Goal: Task Accomplishment & Management: Use online tool/utility

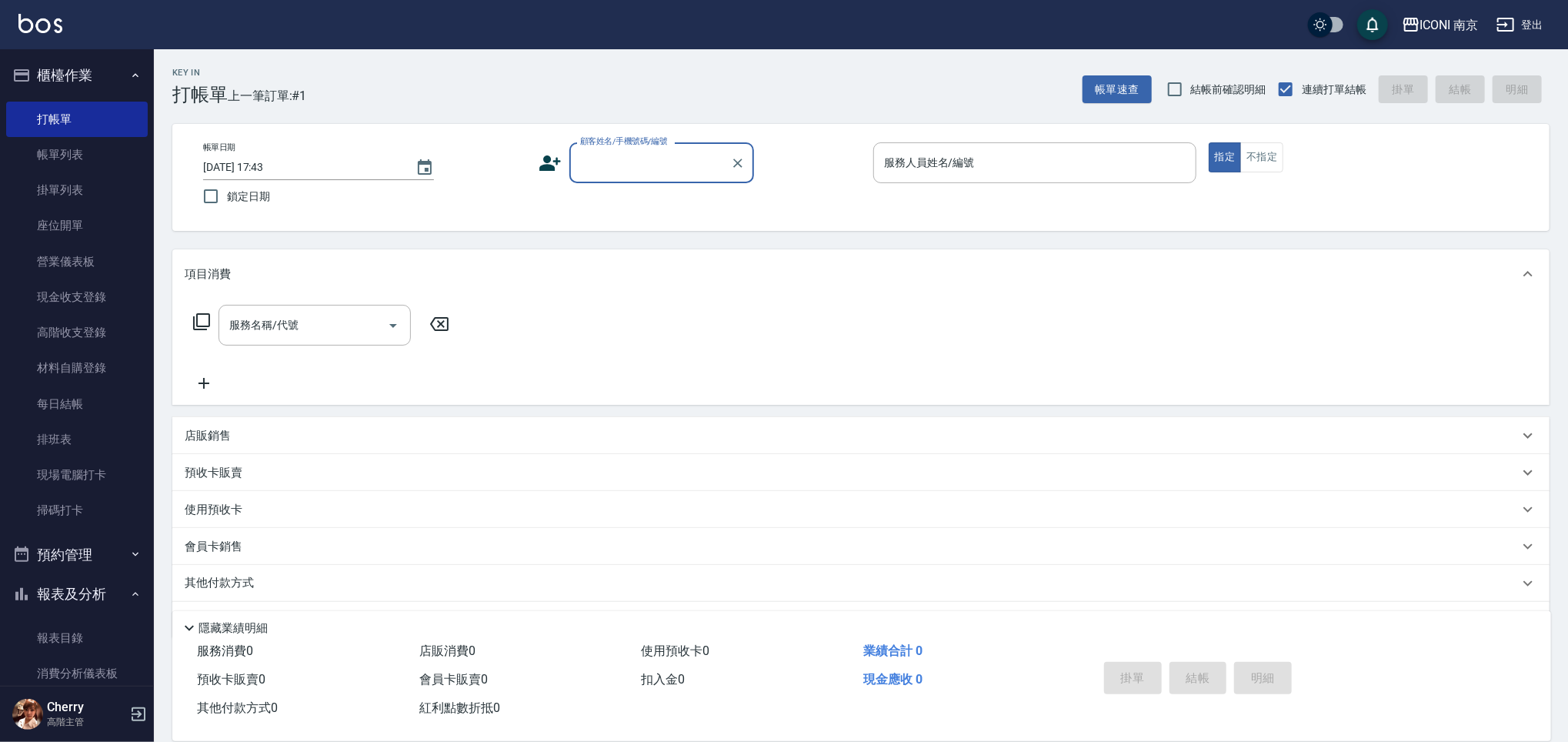
click at [658, 165] on input "顧客姓名/手機號碼/編號" at bounding box center [651, 162] width 148 height 27
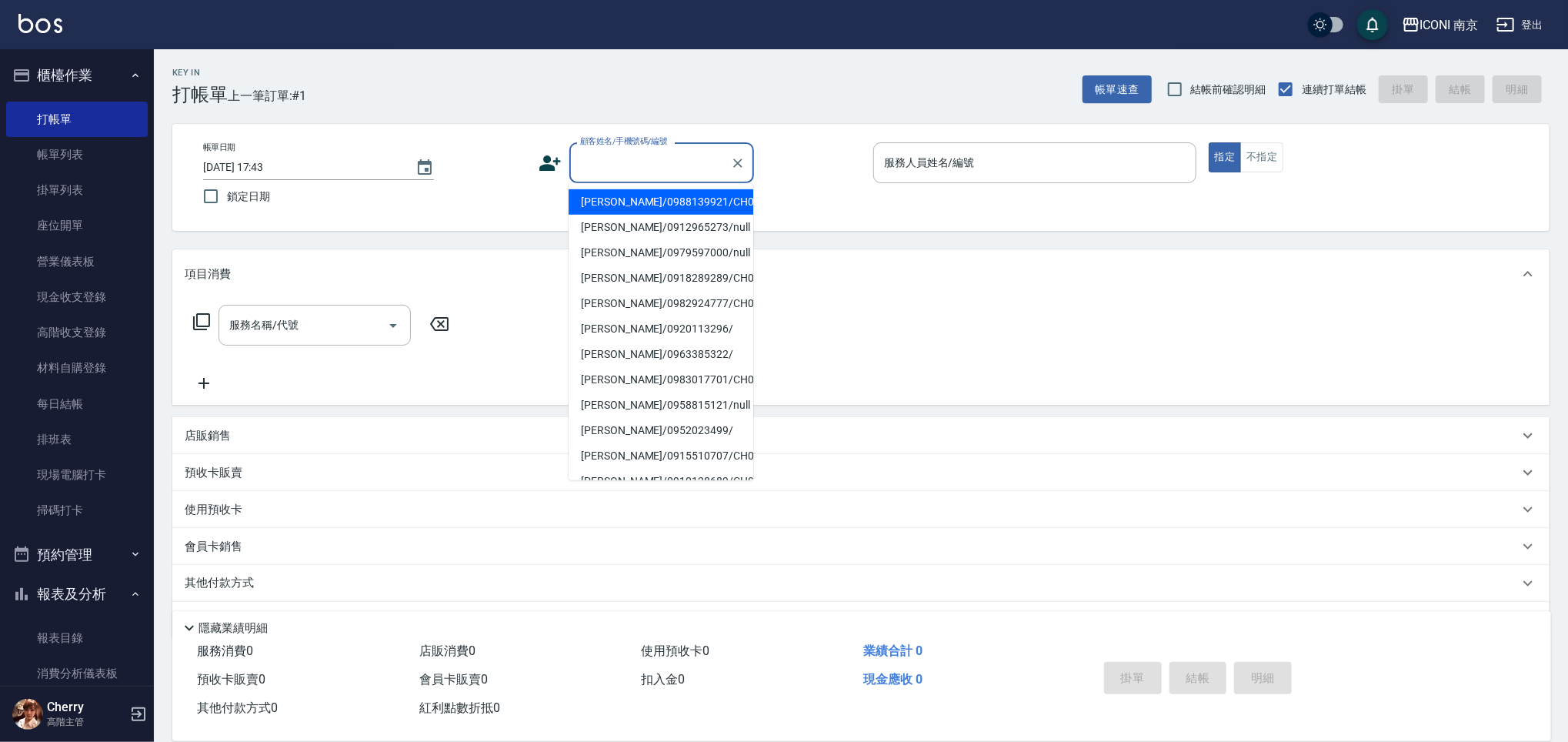
click at [609, 169] on input "顧客姓名/手機號碼/編號" at bounding box center [651, 162] width 148 height 27
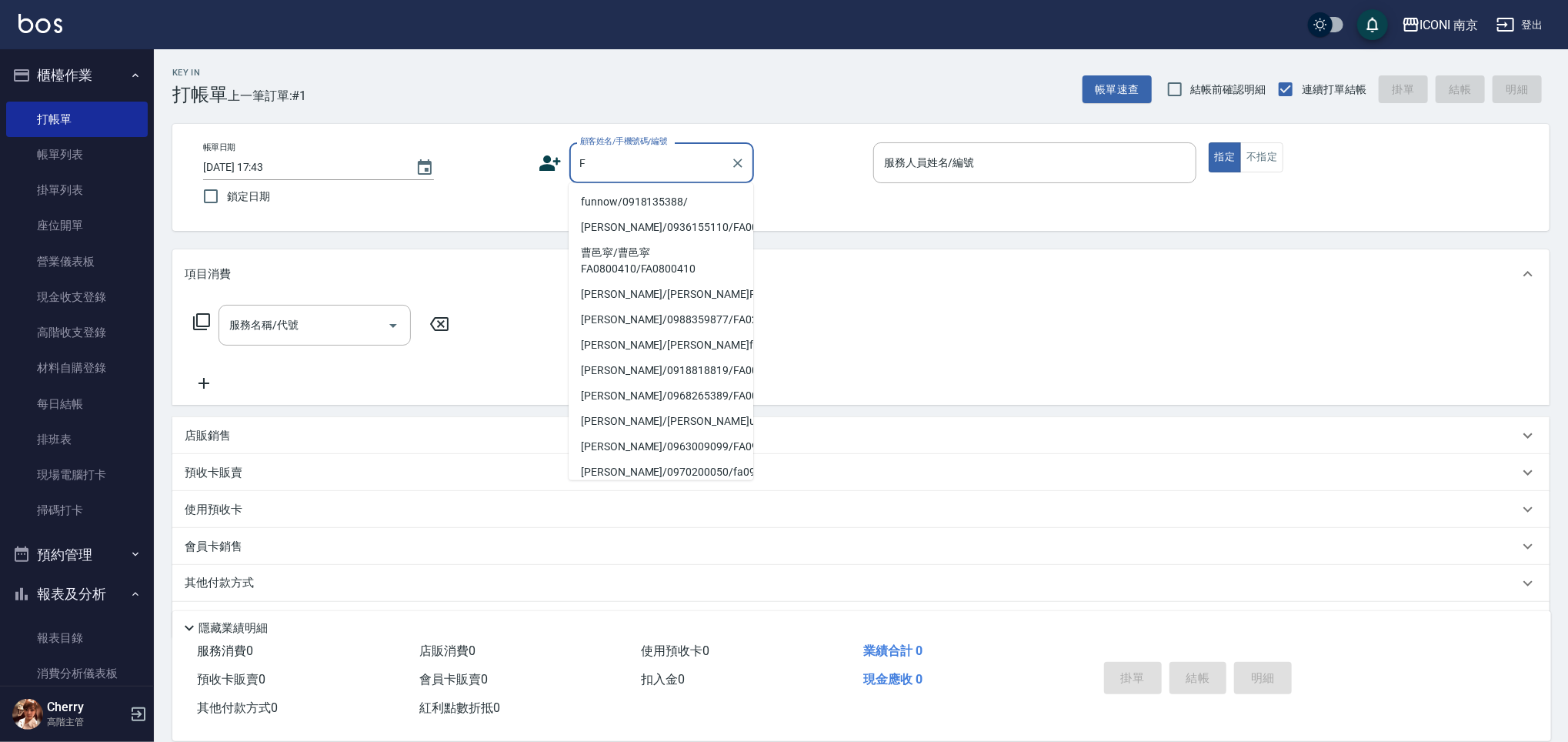
click at [622, 201] on li "funnow/0918135388/" at bounding box center [661, 203] width 185 height 26
type input "funnow/0918135388/"
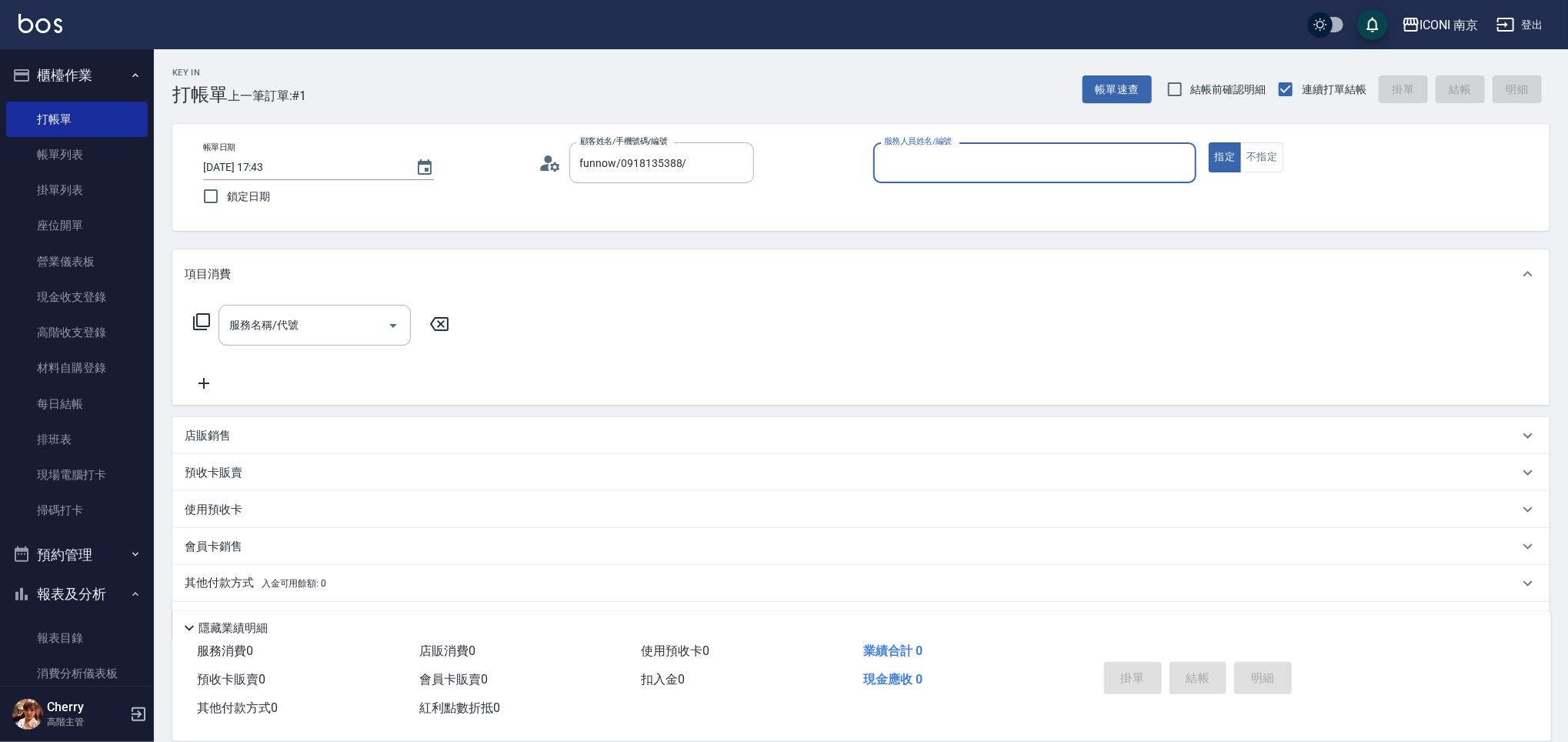
click at [929, 149] on input "服務人員姓名/編號" at bounding box center [1034, 162] width 309 height 27
type input "Cherry-6"
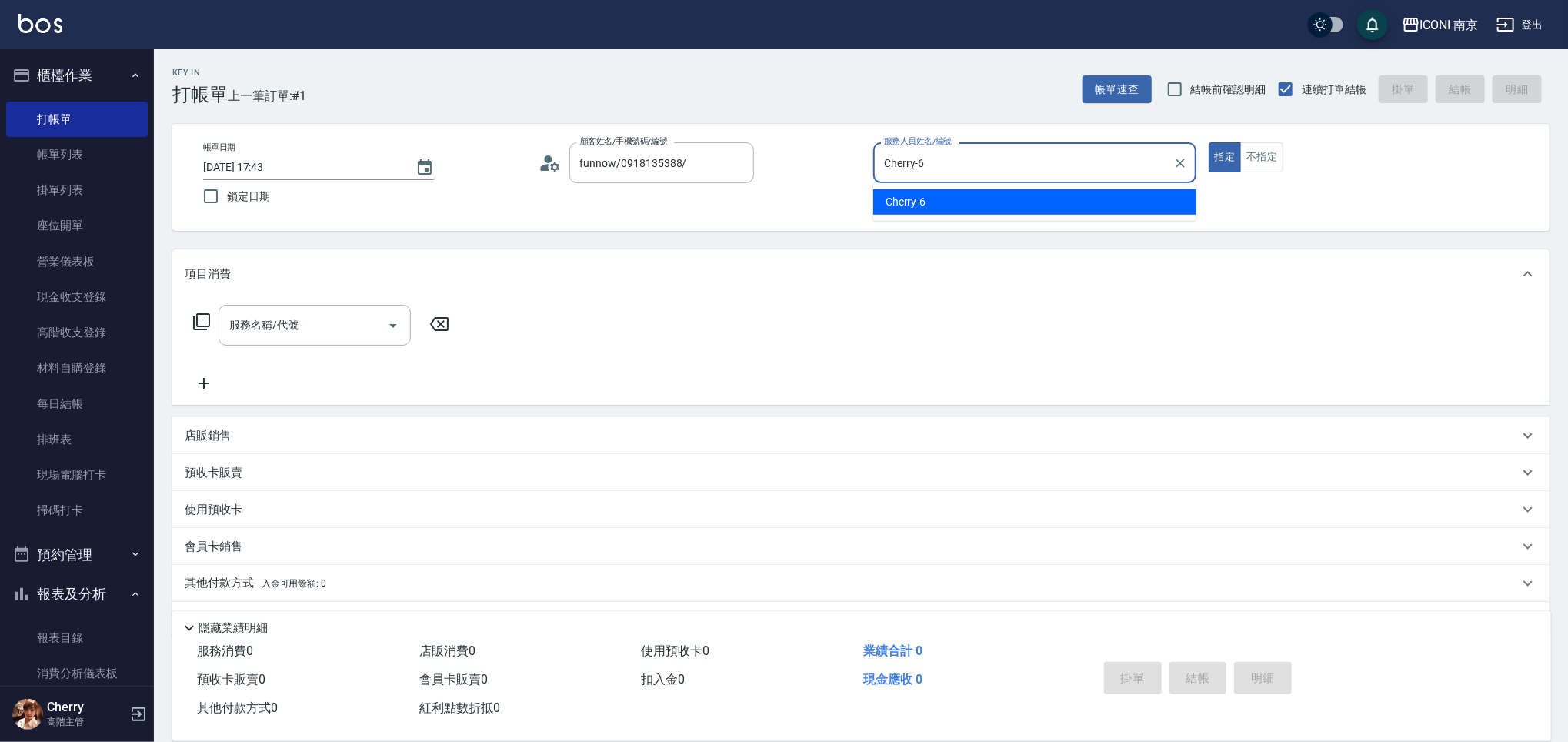
type button "true"
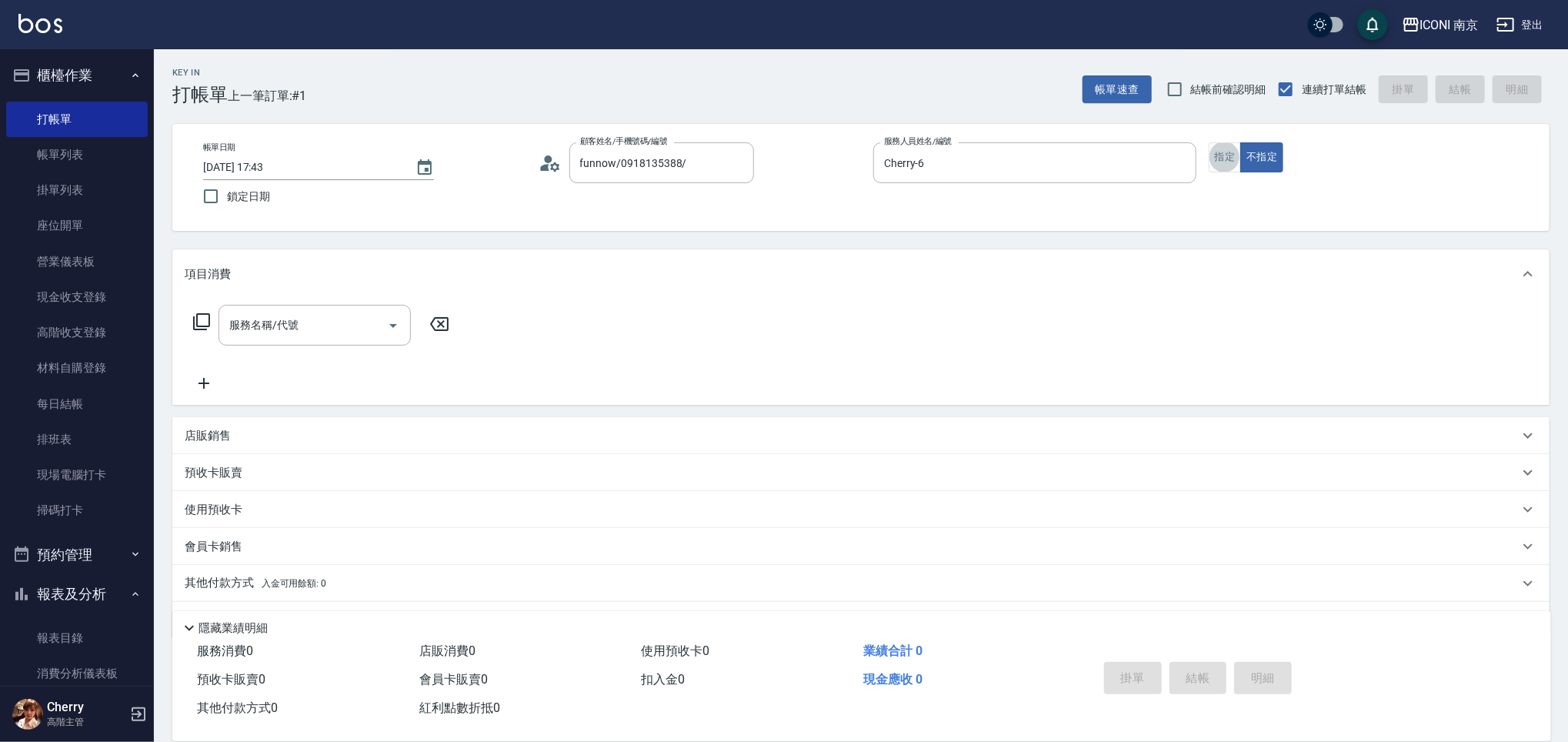
click at [196, 321] on icon at bounding box center [201, 321] width 17 height 17
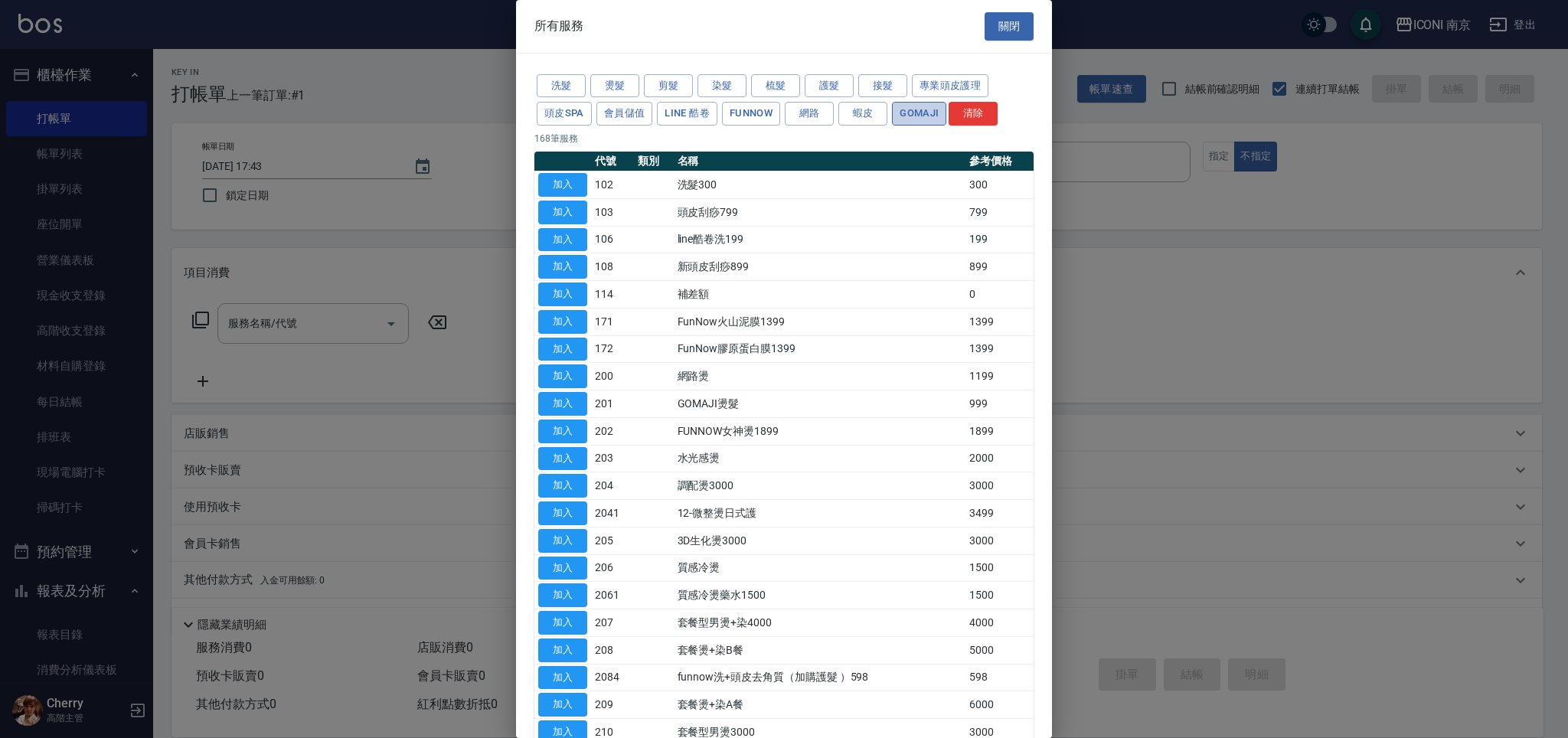
click at [892, 113] on button "Gomaji" at bounding box center [919, 114] width 54 height 24
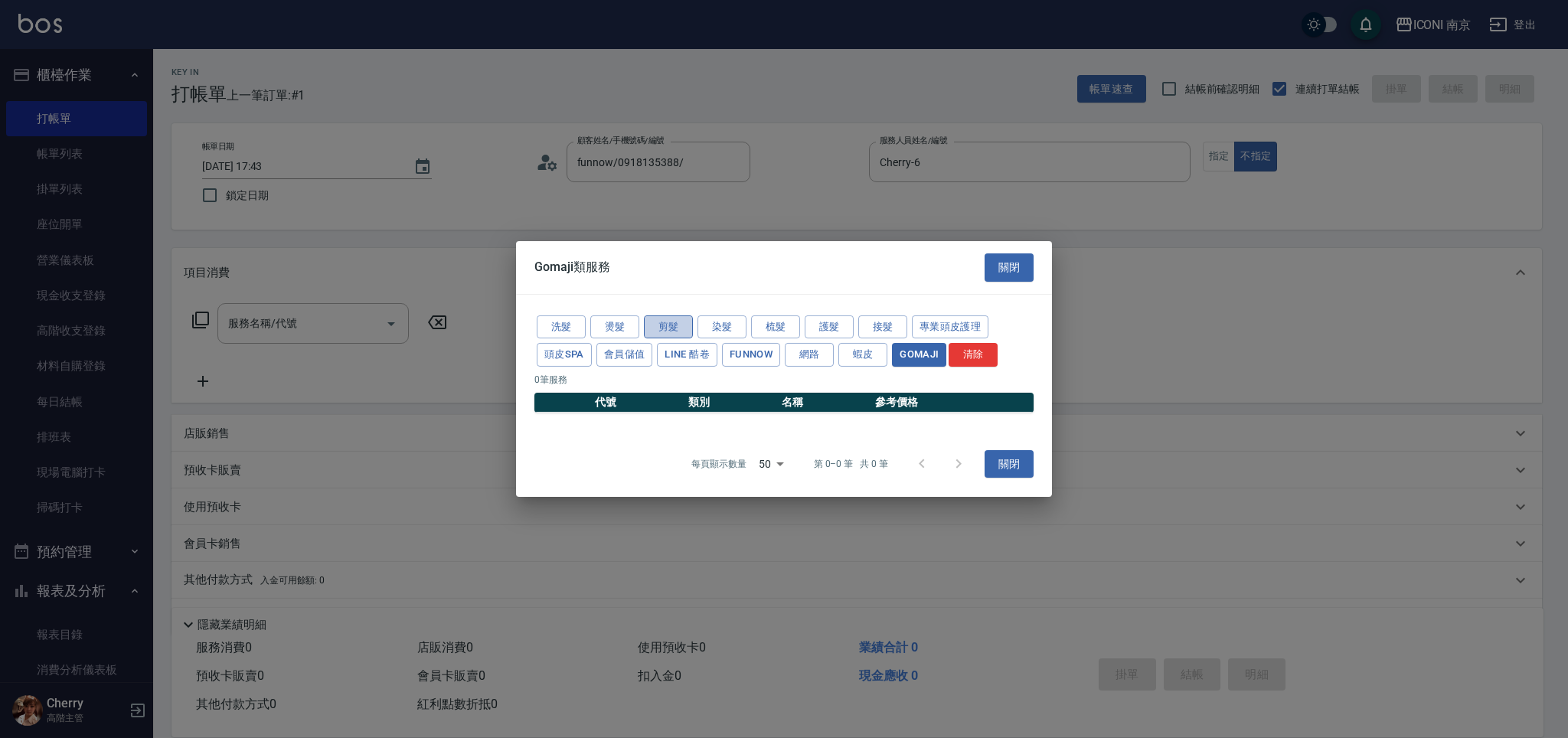
click at [664, 328] on button "剪髮" at bounding box center [668, 326] width 49 height 24
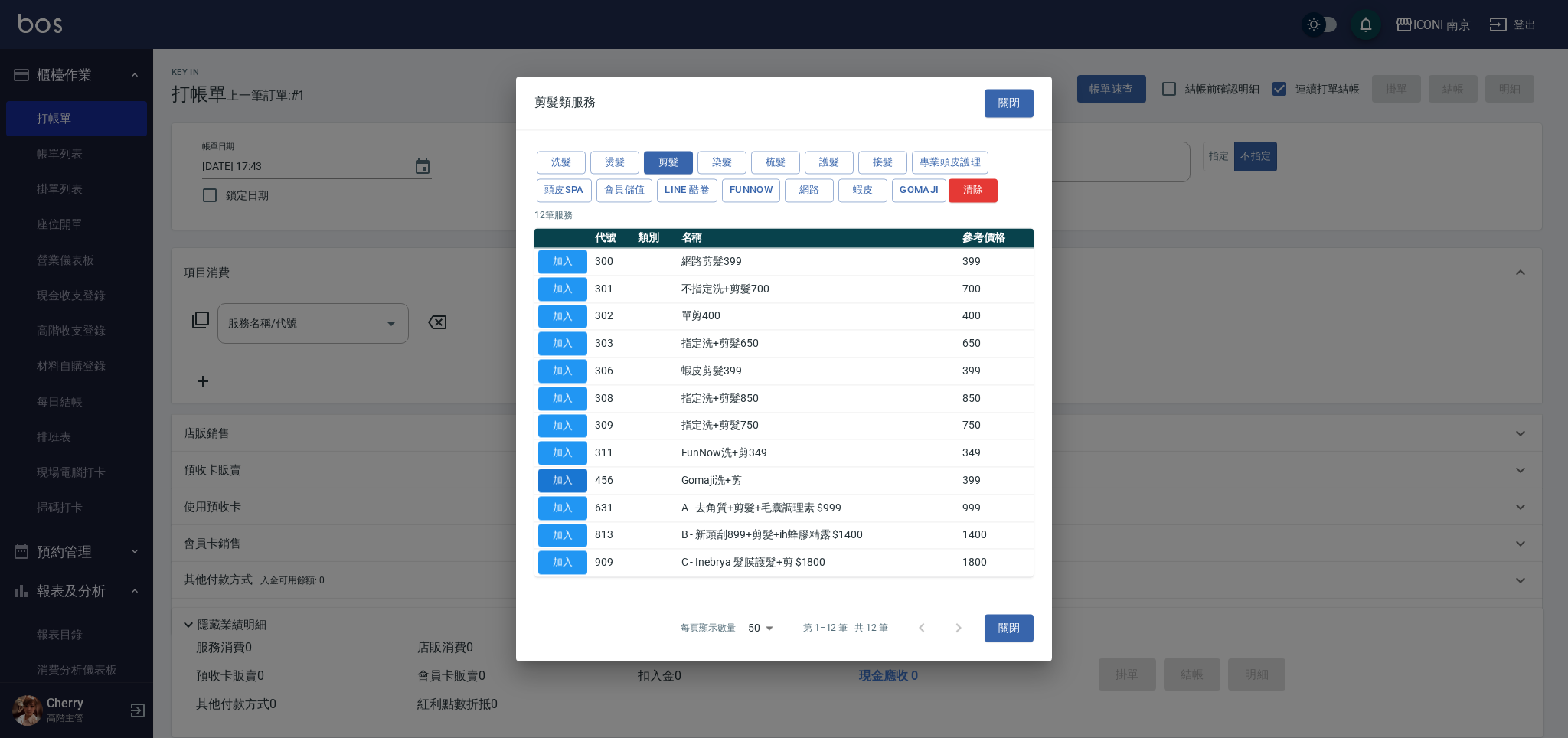
click at [560, 483] on button "加入" at bounding box center [563, 481] width 49 height 24
type input "Gomaji洗+剪(456)"
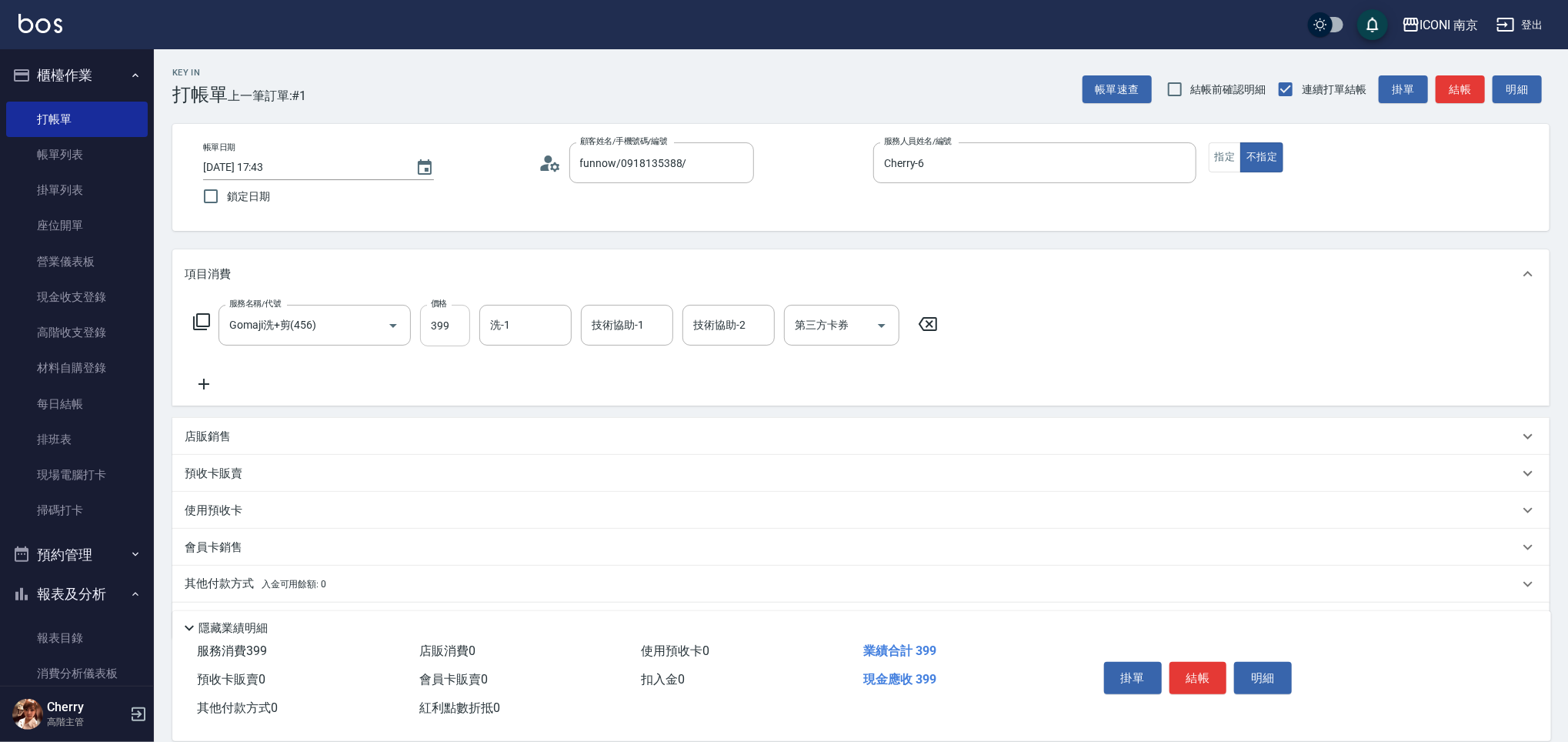
click at [446, 333] on input "399" at bounding box center [444, 326] width 50 height 41
click at [449, 330] on input "49" at bounding box center [444, 326] width 50 height 41
click at [884, 324] on icon "Open" at bounding box center [882, 325] width 19 height 19
type input "449"
click at [838, 464] on span "Gomaji" at bounding box center [841, 466] width 116 height 26
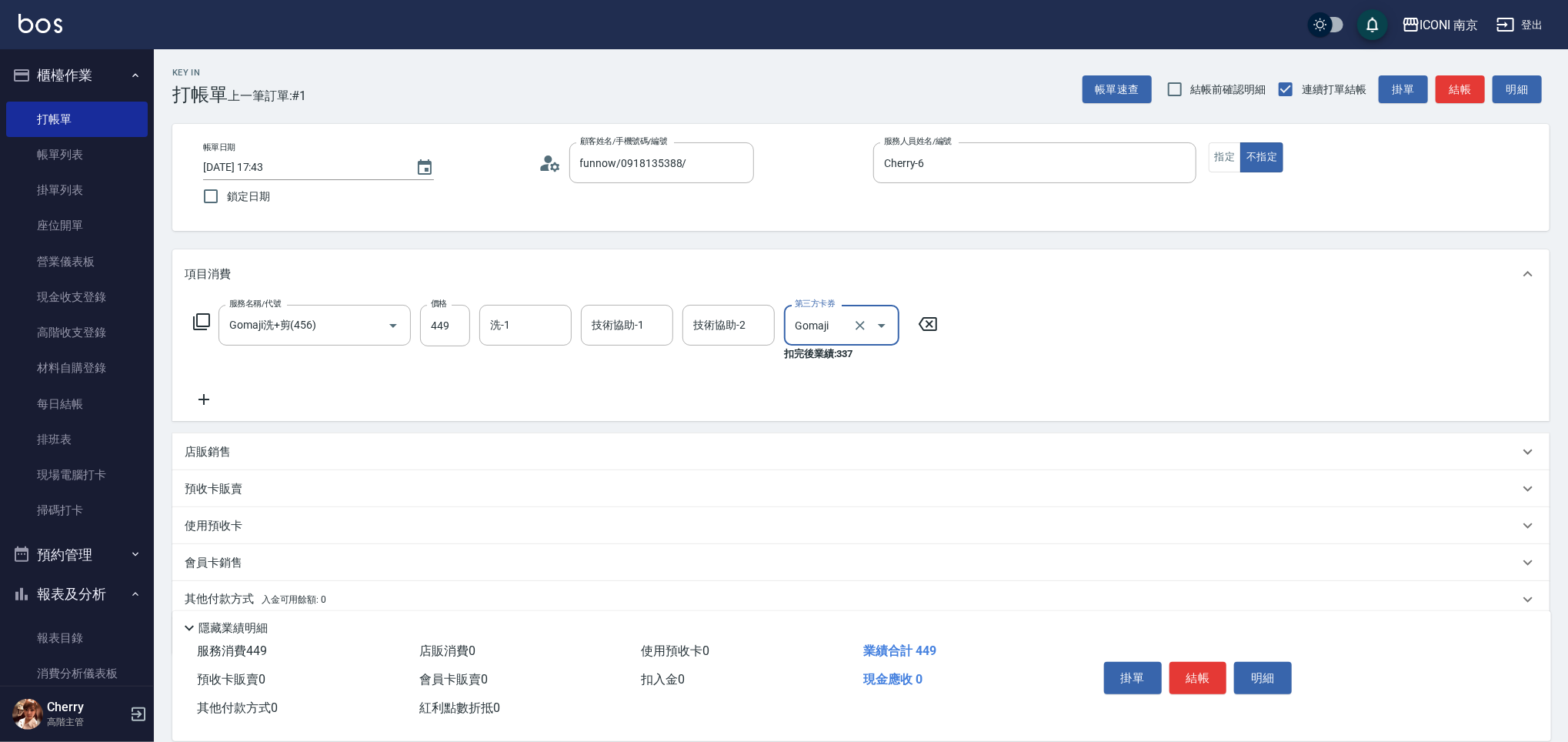
type input "Gomaji"
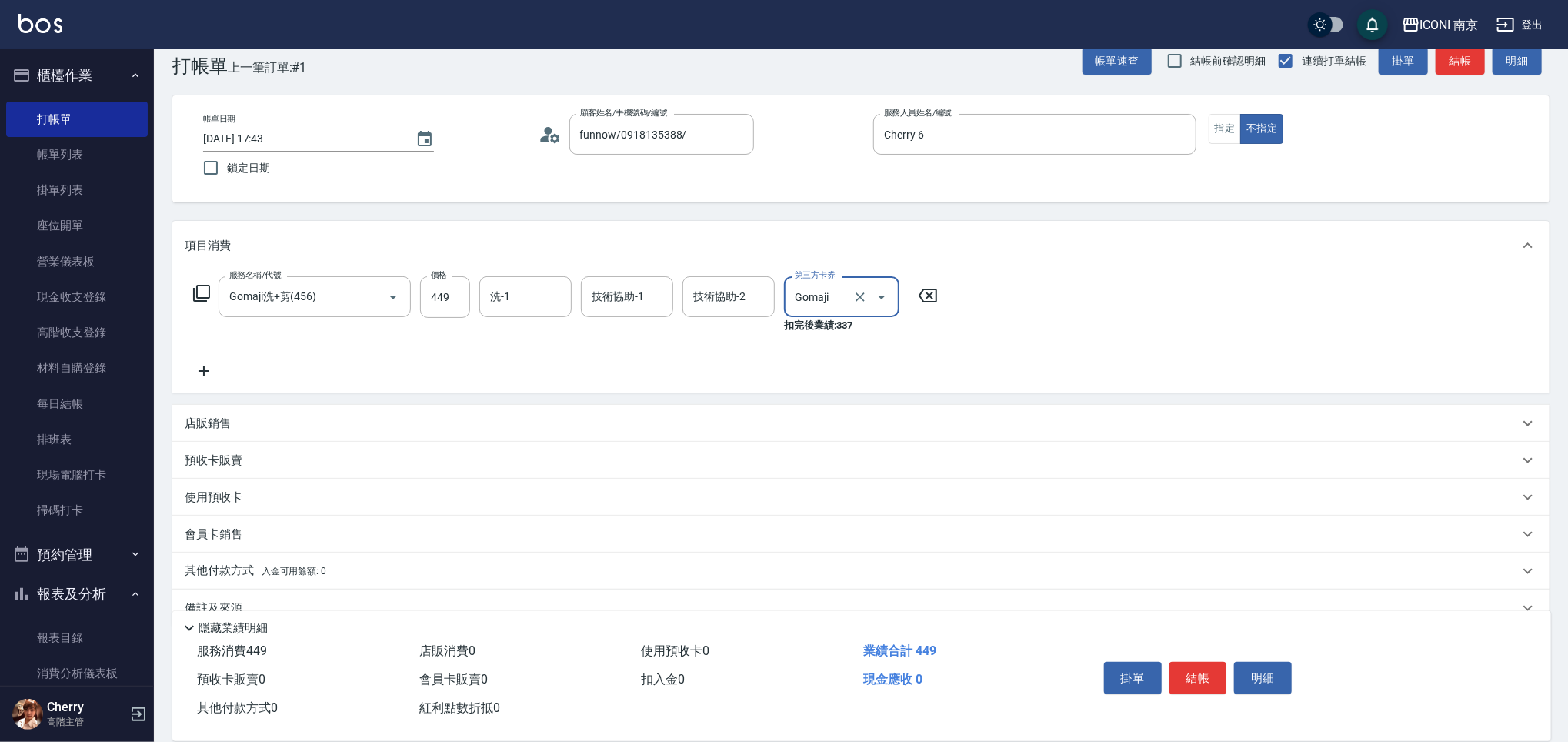
scroll to position [56, 0]
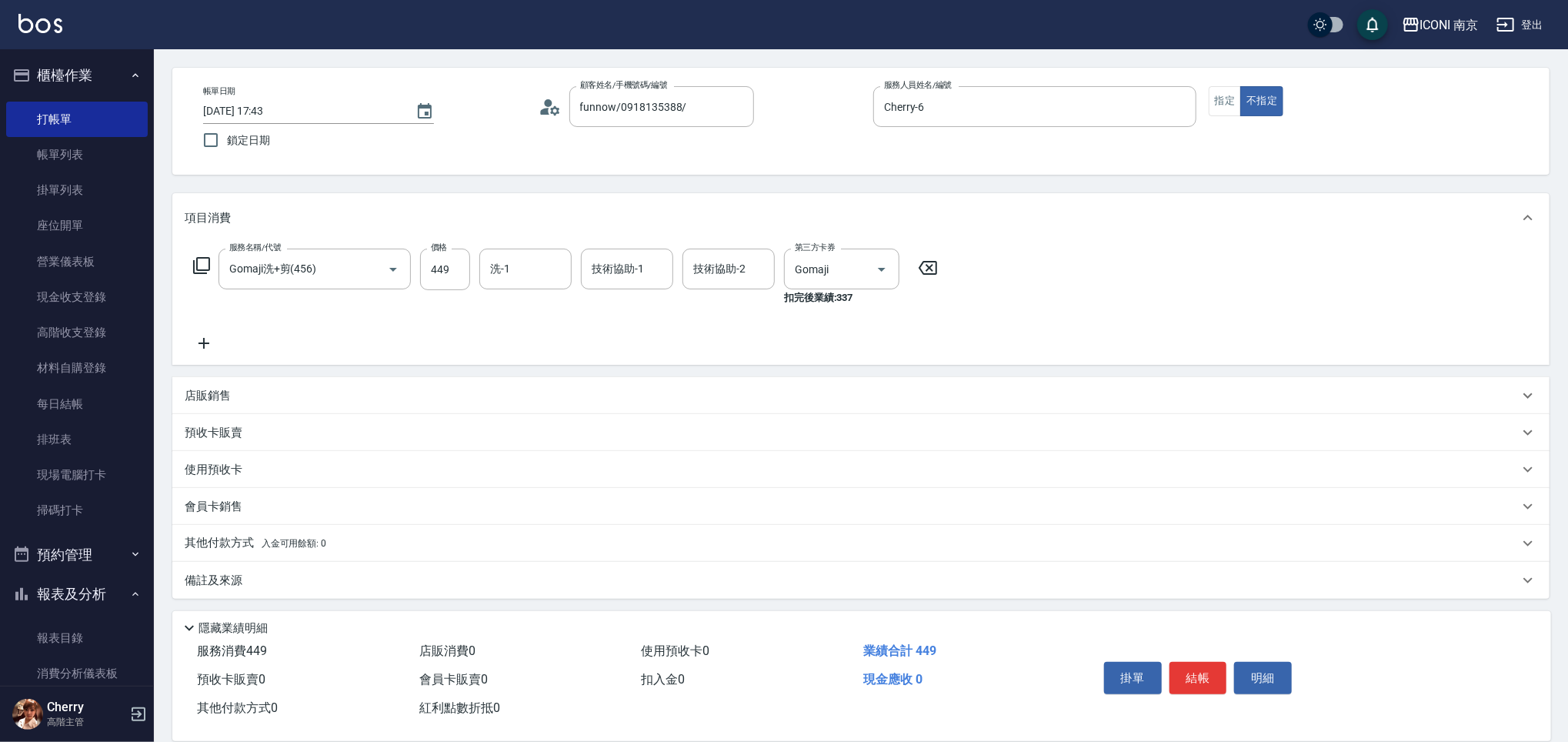
click at [367, 579] on div "備註及來源" at bounding box center [851, 581] width 1334 height 16
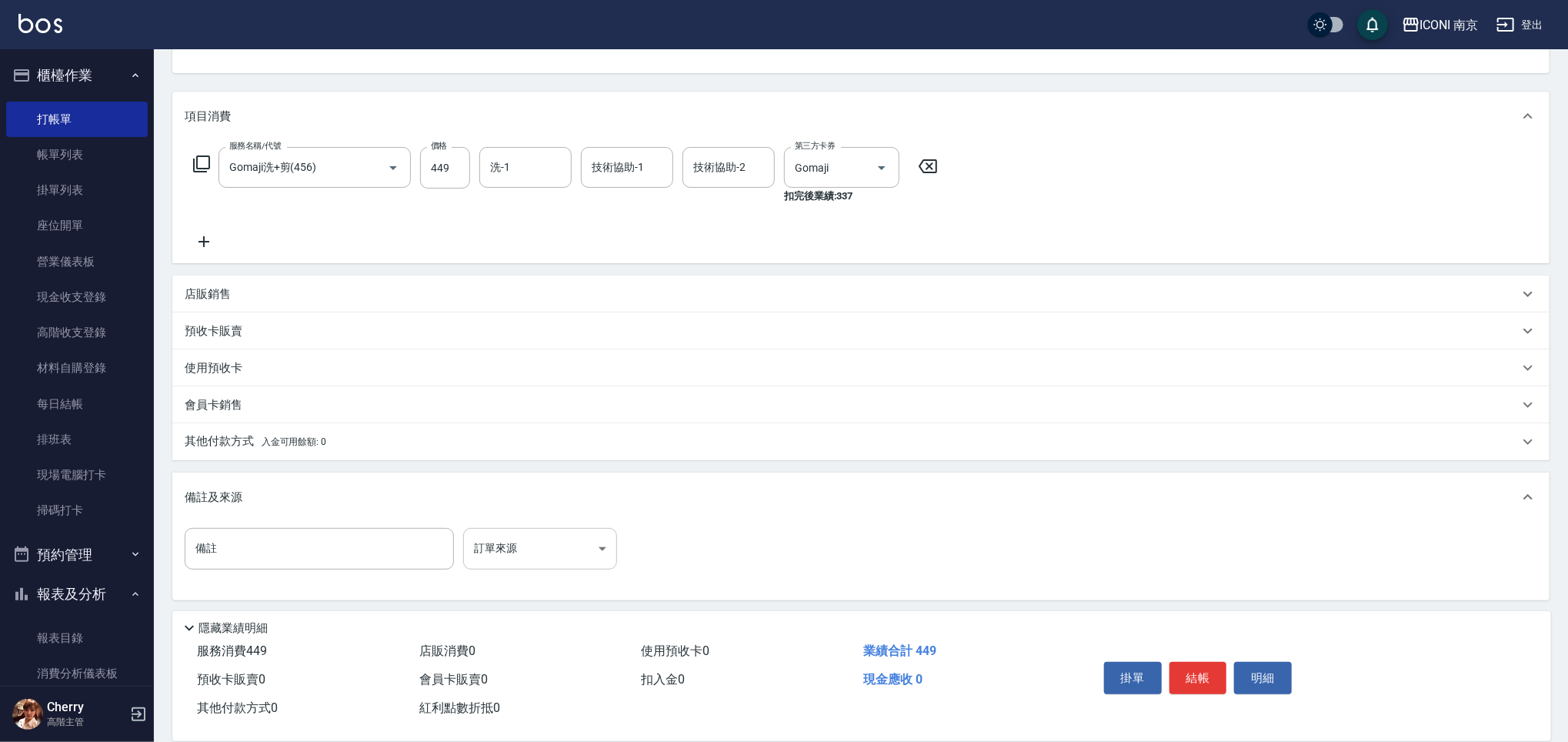
scroll to position [159, 0]
click at [528, 550] on body "ICONI 南京 登出 櫃檯作業 打帳單 帳單列表 掛單列表 座位開單 營業儀表板 現金收支登錄 高階收支登錄 材料自購登錄 每日結帳 排班表 現場電腦打卡 …" at bounding box center [784, 291] width 1568 height 902
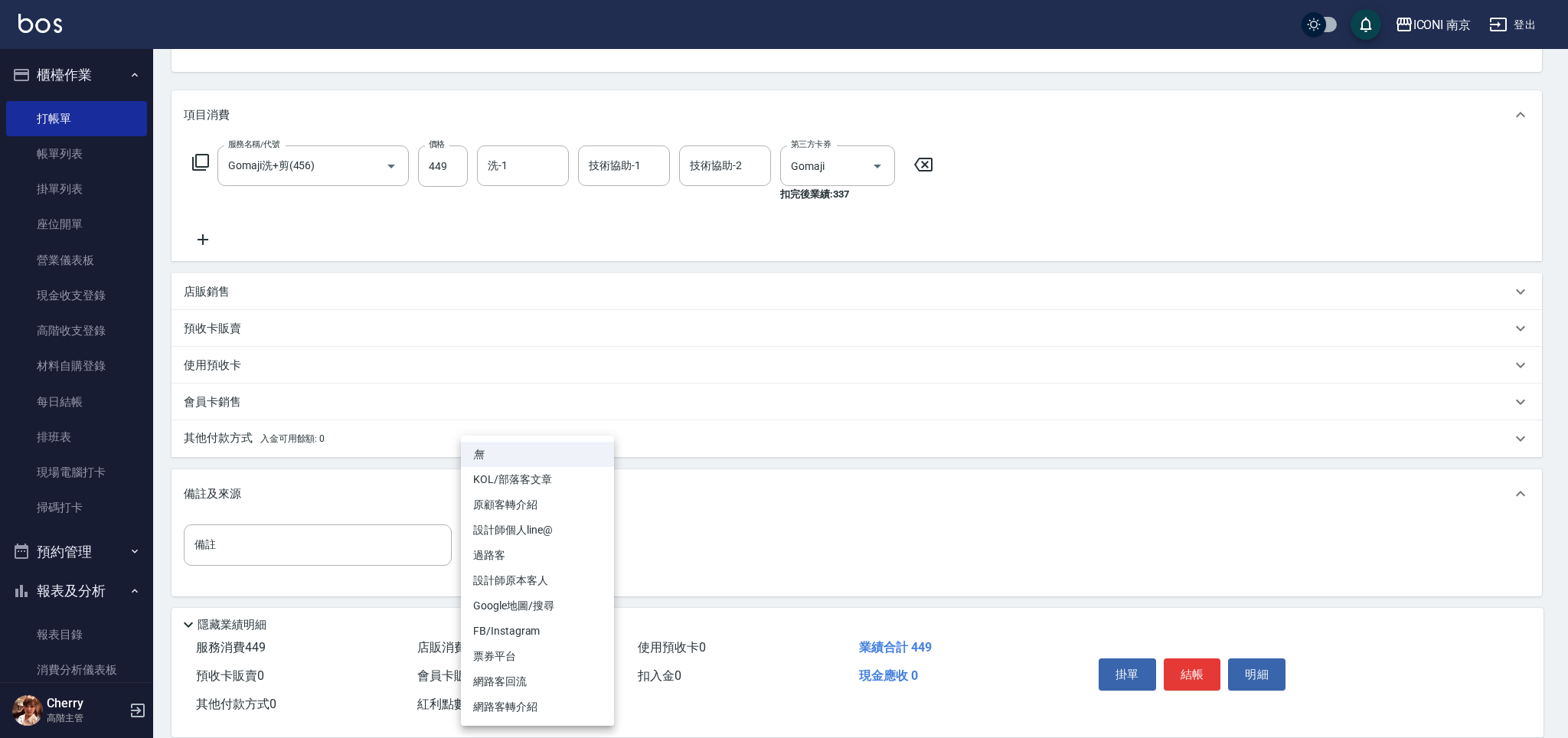
click at [512, 653] on li "票券平台" at bounding box center [537, 656] width 153 height 26
type input "票券平台"
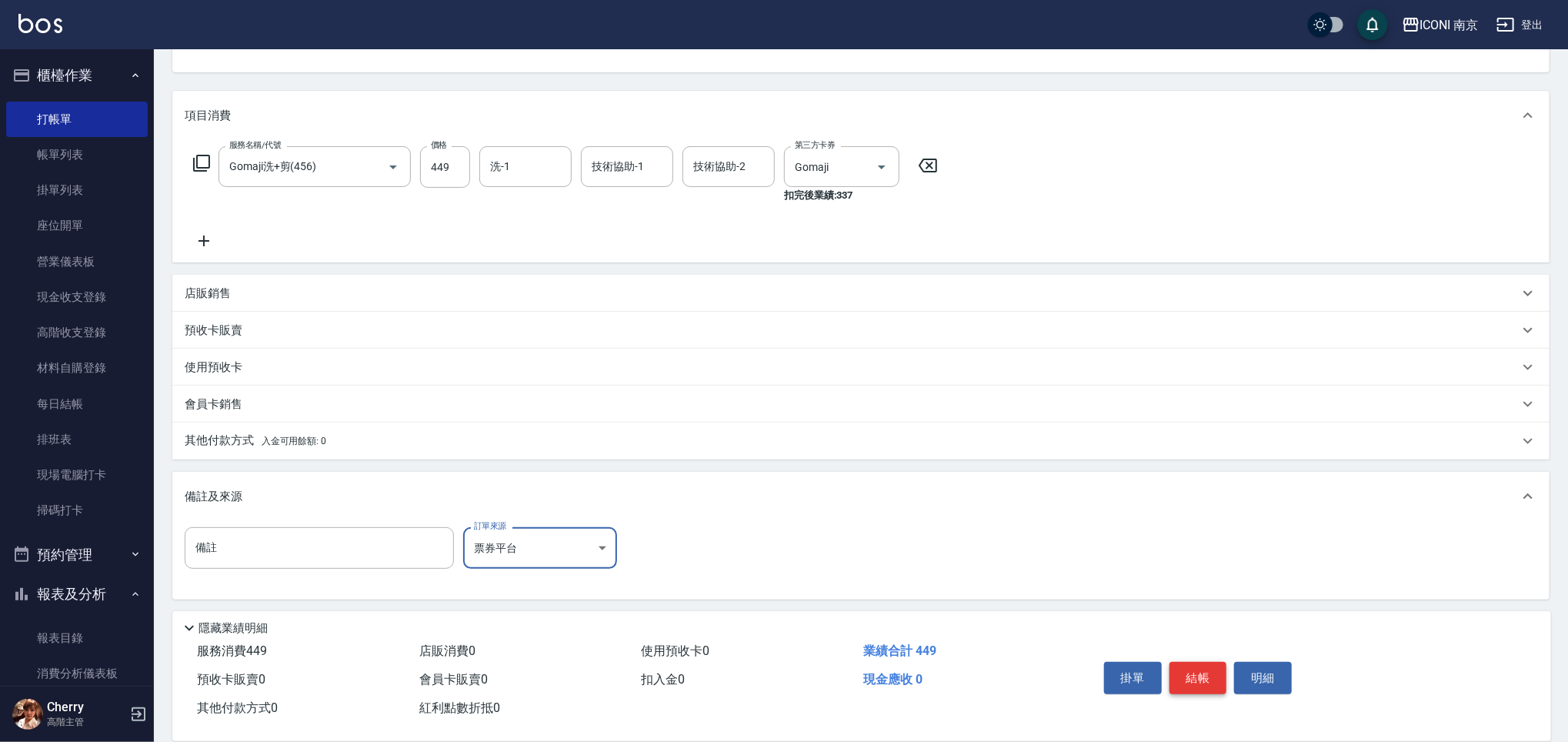
click at [1201, 679] on button "結帳" at bounding box center [1198, 678] width 57 height 33
type input "[DATE] 20:56"
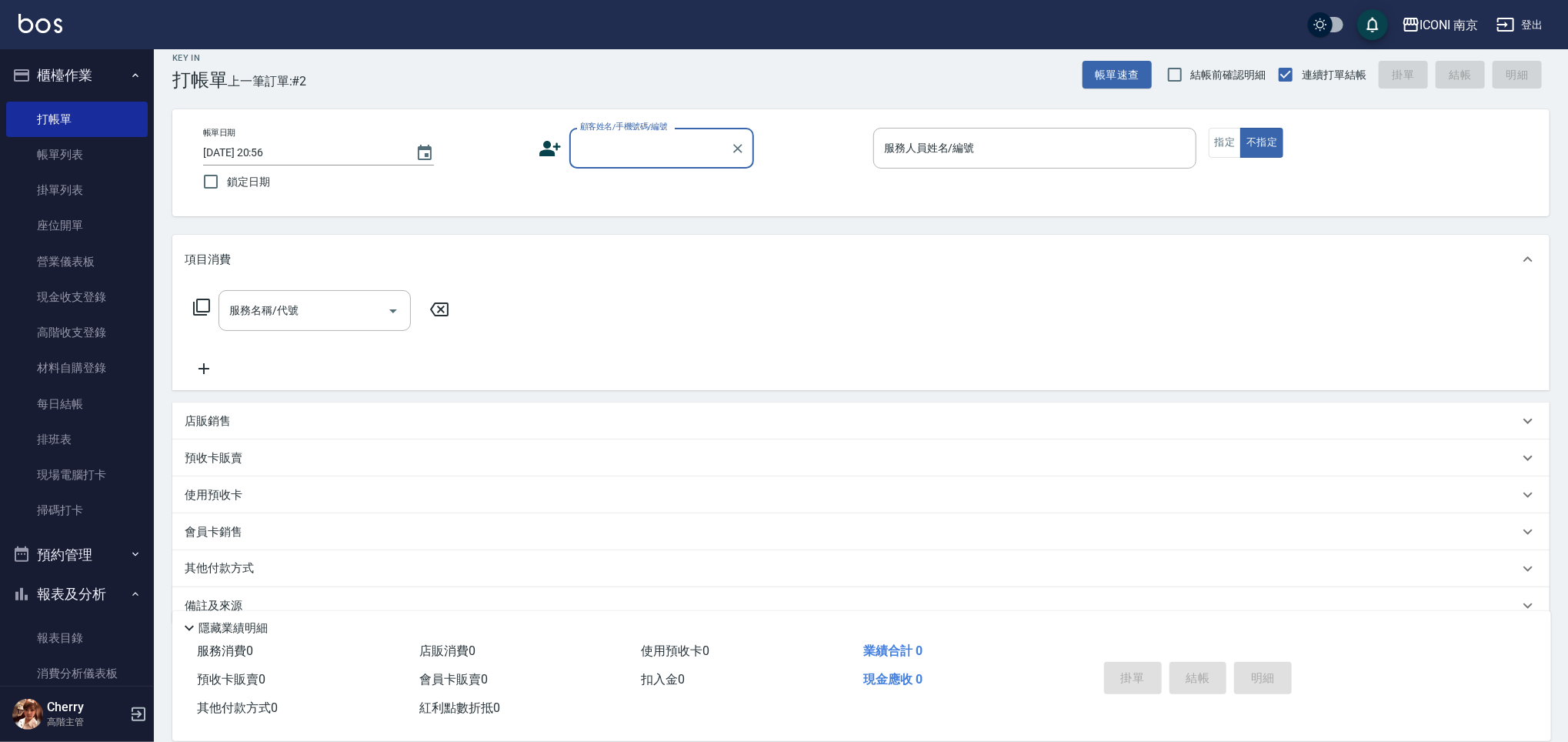
scroll to position [0, 0]
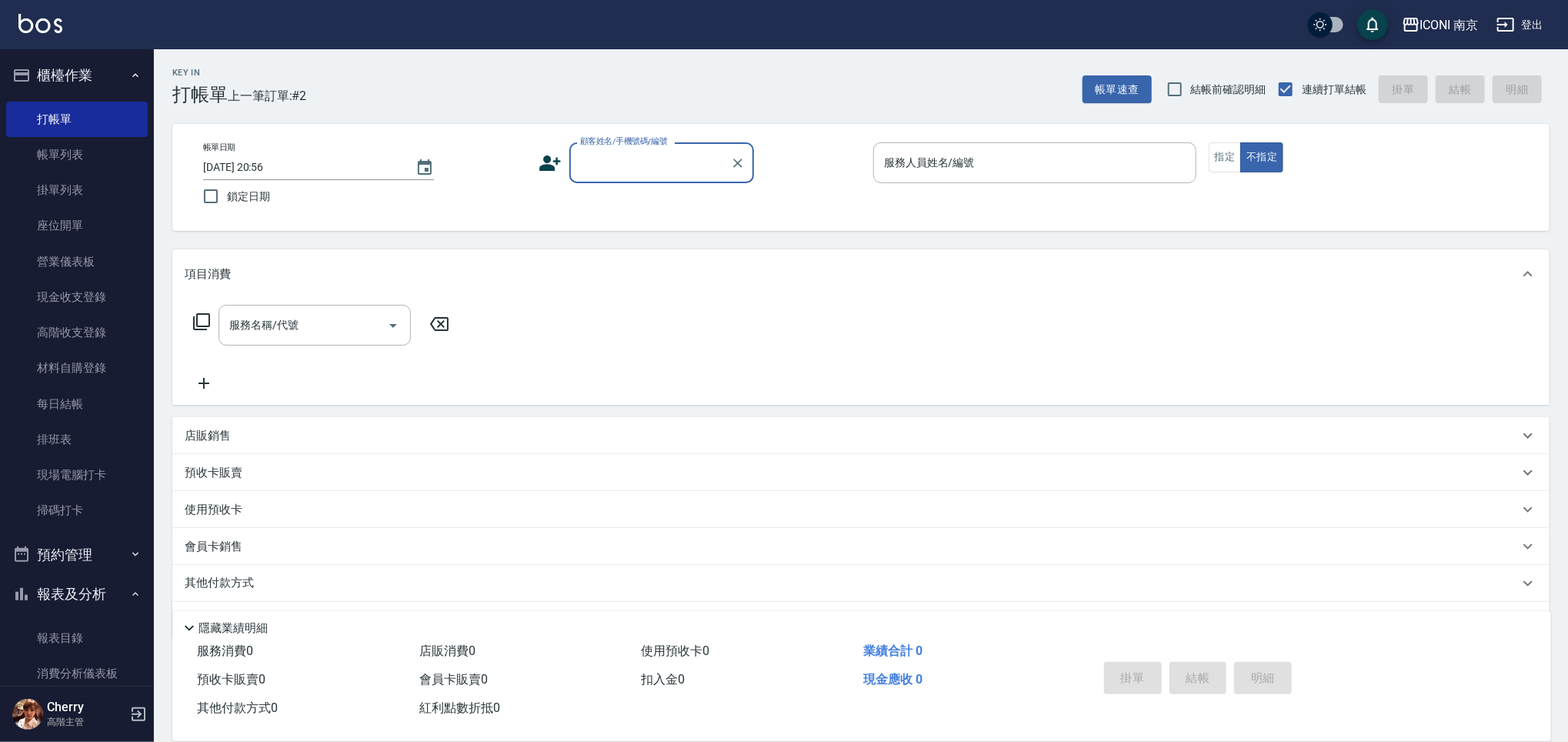
click at [624, 163] on input "顧客姓名/手機號碼/編號" at bounding box center [651, 162] width 148 height 27
click at [653, 201] on li "新增 "0910927081"" at bounding box center [661, 203] width 185 height 26
type input "0910927081"
click at [549, 163] on icon at bounding box center [549, 163] width 23 height 23
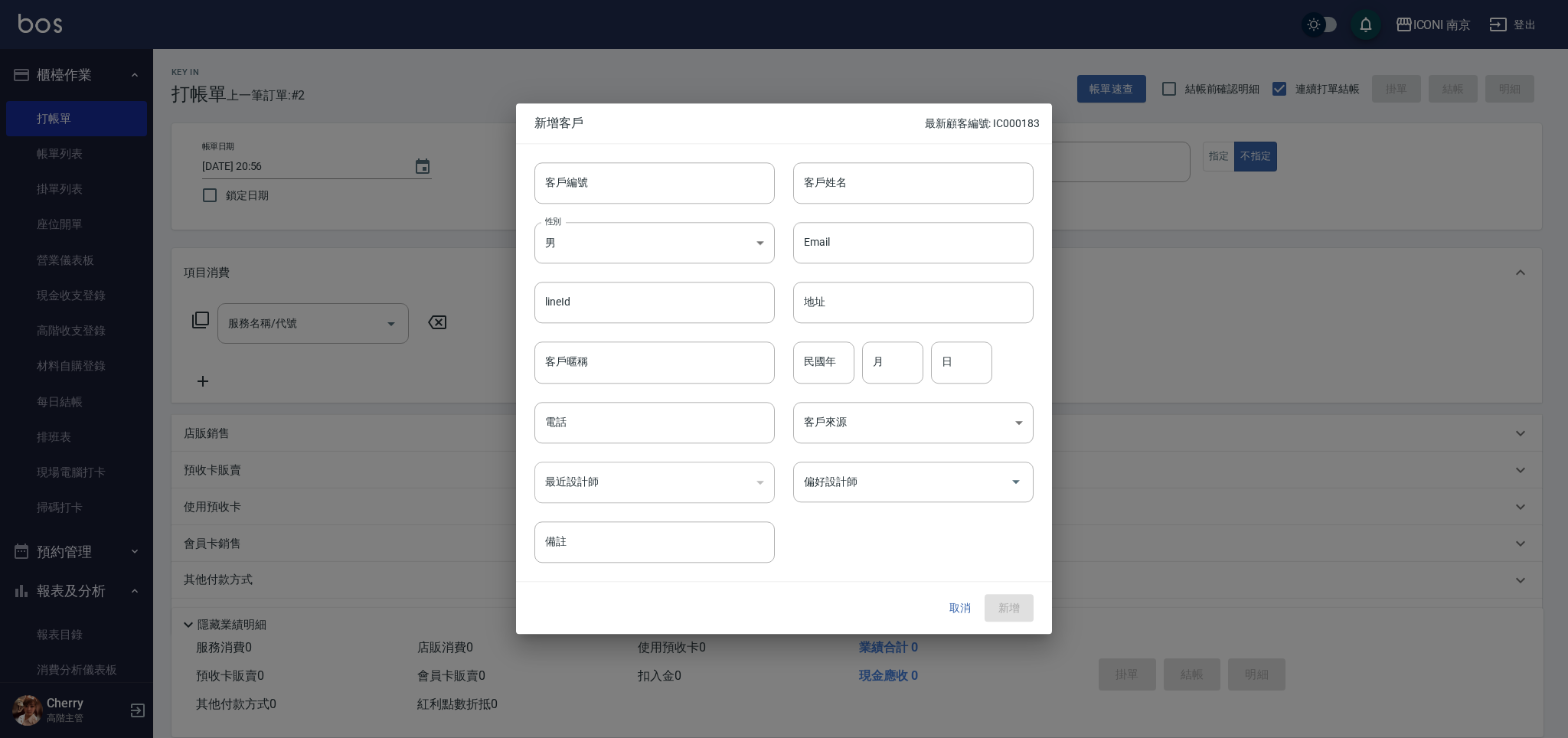
type input "0910927081"
click at [587, 237] on body "ICONI 南京 登出 櫃檯作業 打帳單 帳單列表 掛單列表 座位開單 營業儀表板 現金收支登錄 高階收支登錄 材料自購登錄 每日結帳 排班表 現場電腦打卡 …" at bounding box center [784, 389] width 1568 height 778
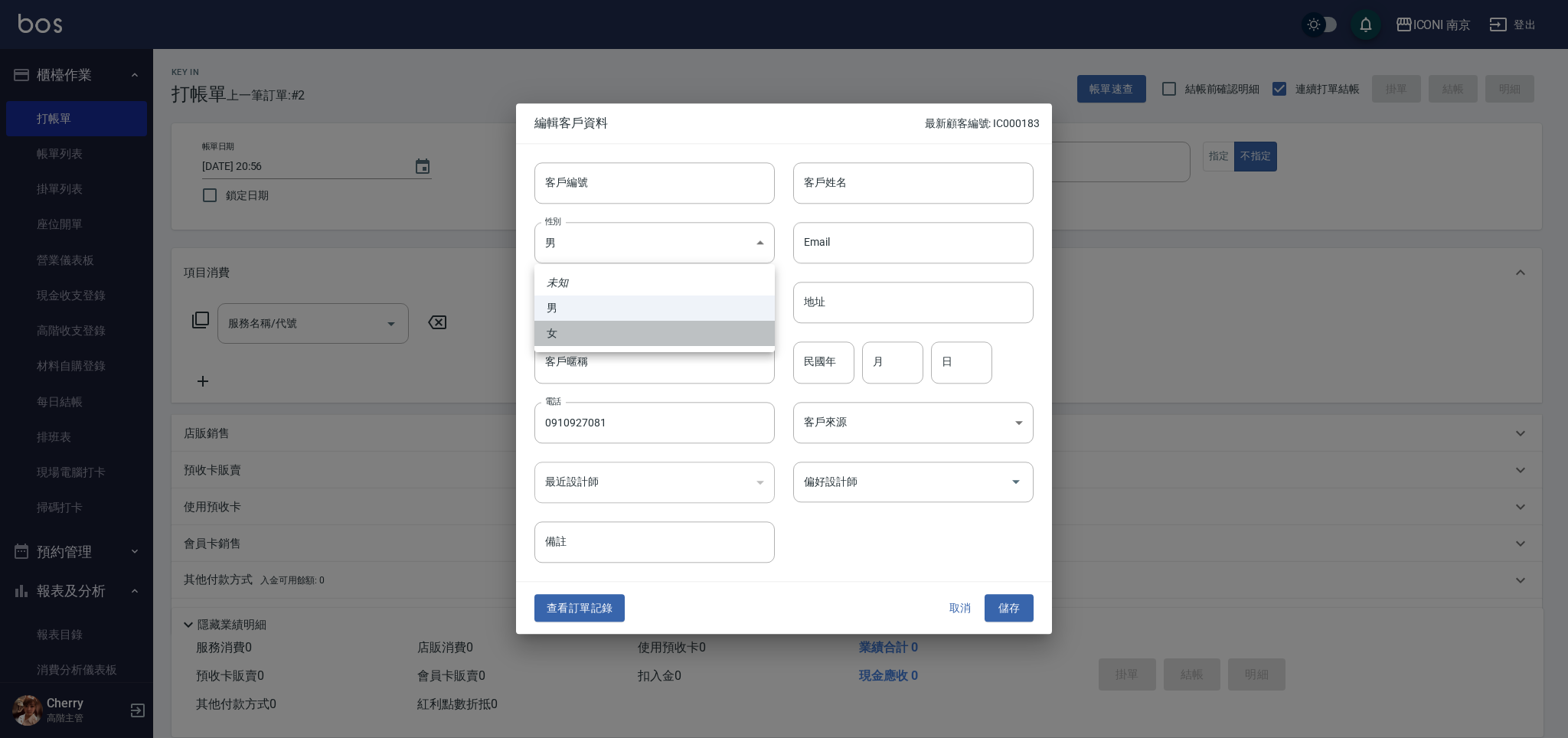
click at [589, 325] on li "女" at bounding box center [654, 333] width 241 height 26
type input "[DEMOGRAPHIC_DATA]"
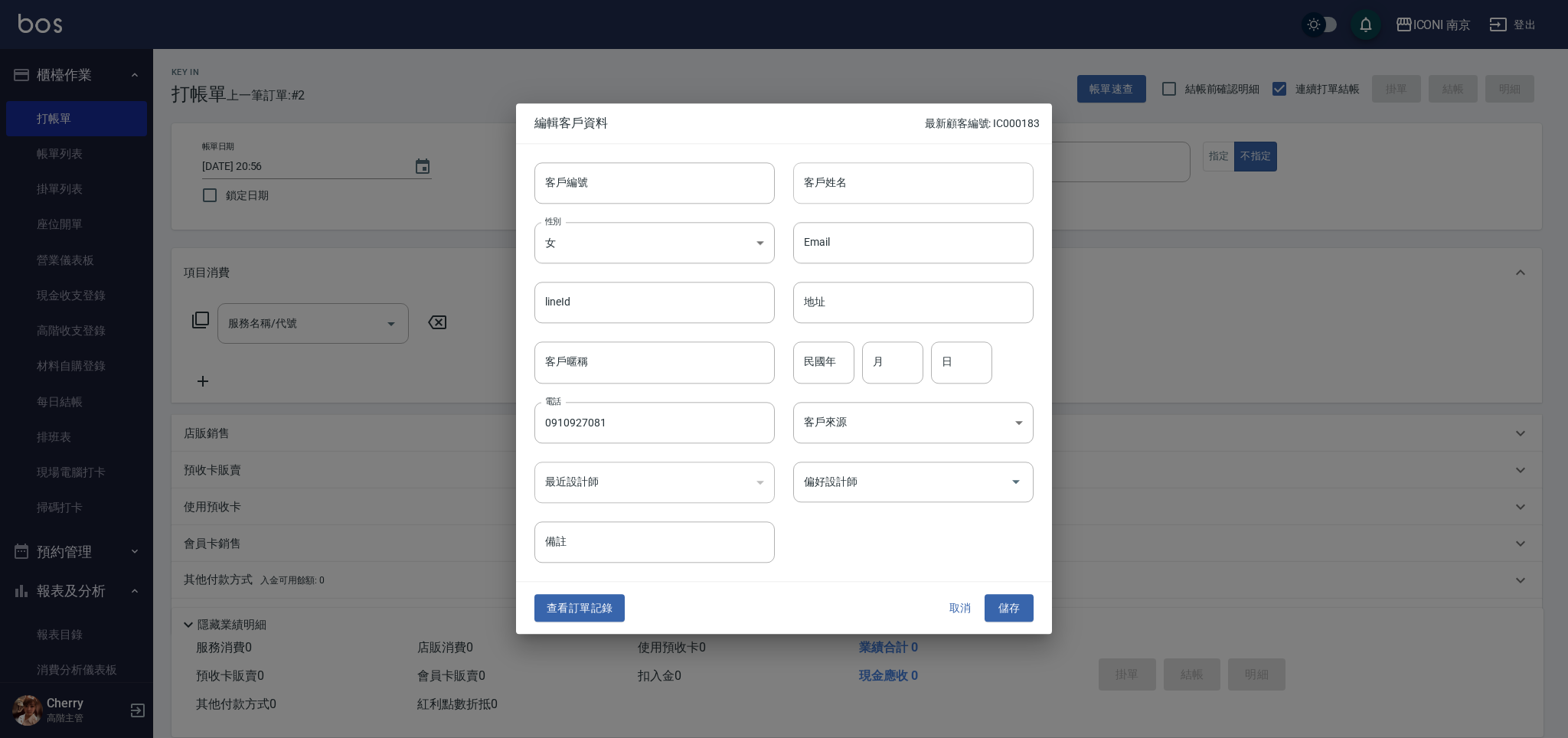
click at [858, 186] on input "客戶姓名" at bounding box center [913, 183] width 241 height 41
type input "[PERSON_NAME]"
click at [824, 358] on input "民國年" at bounding box center [823, 363] width 61 height 41
type input "75"
type input "11"
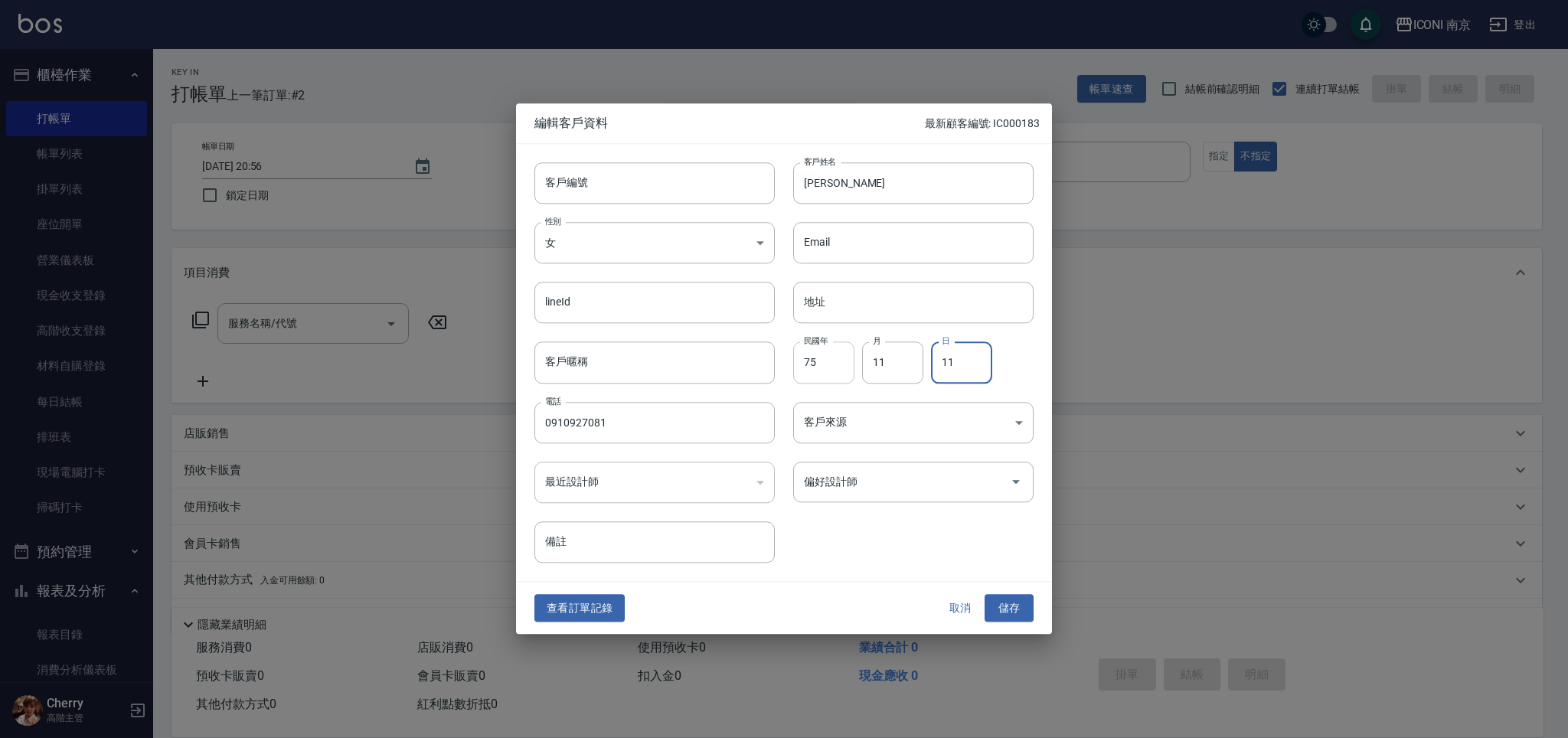
type input "11"
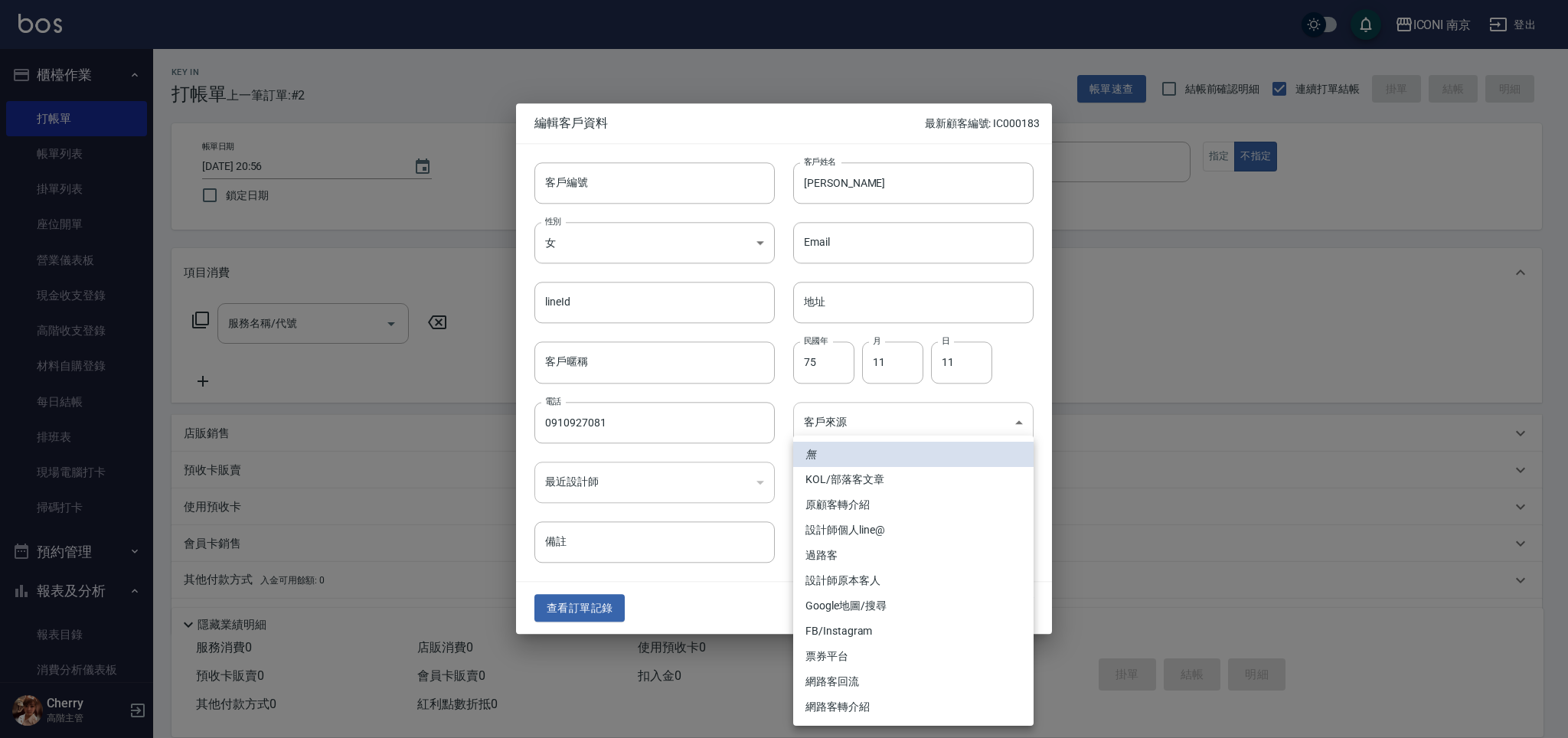
click at [829, 423] on body "ICONI 南京 登出 櫃檯作業 打帳單 帳單列表 掛單列表 座位開單 營業儀表板 現金收支登錄 高階收支登錄 材料自購登錄 每日結帳 排班表 現場電腦打卡 …" at bounding box center [784, 389] width 1568 height 778
click at [872, 652] on li "票券平台" at bounding box center [913, 656] width 241 height 26
type input "票券平台"
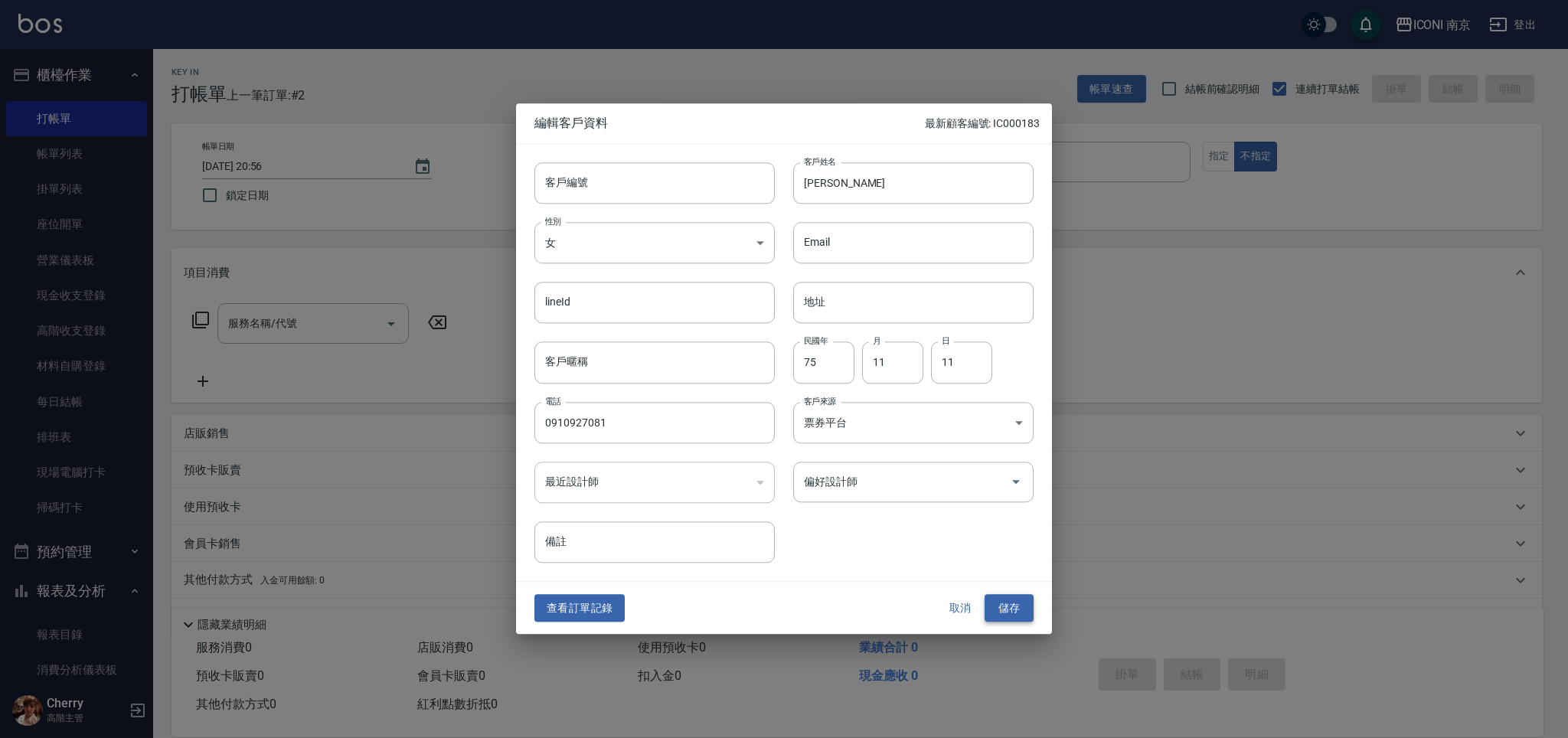
click at [1007, 606] on button "儲存" at bounding box center [1009, 608] width 49 height 28
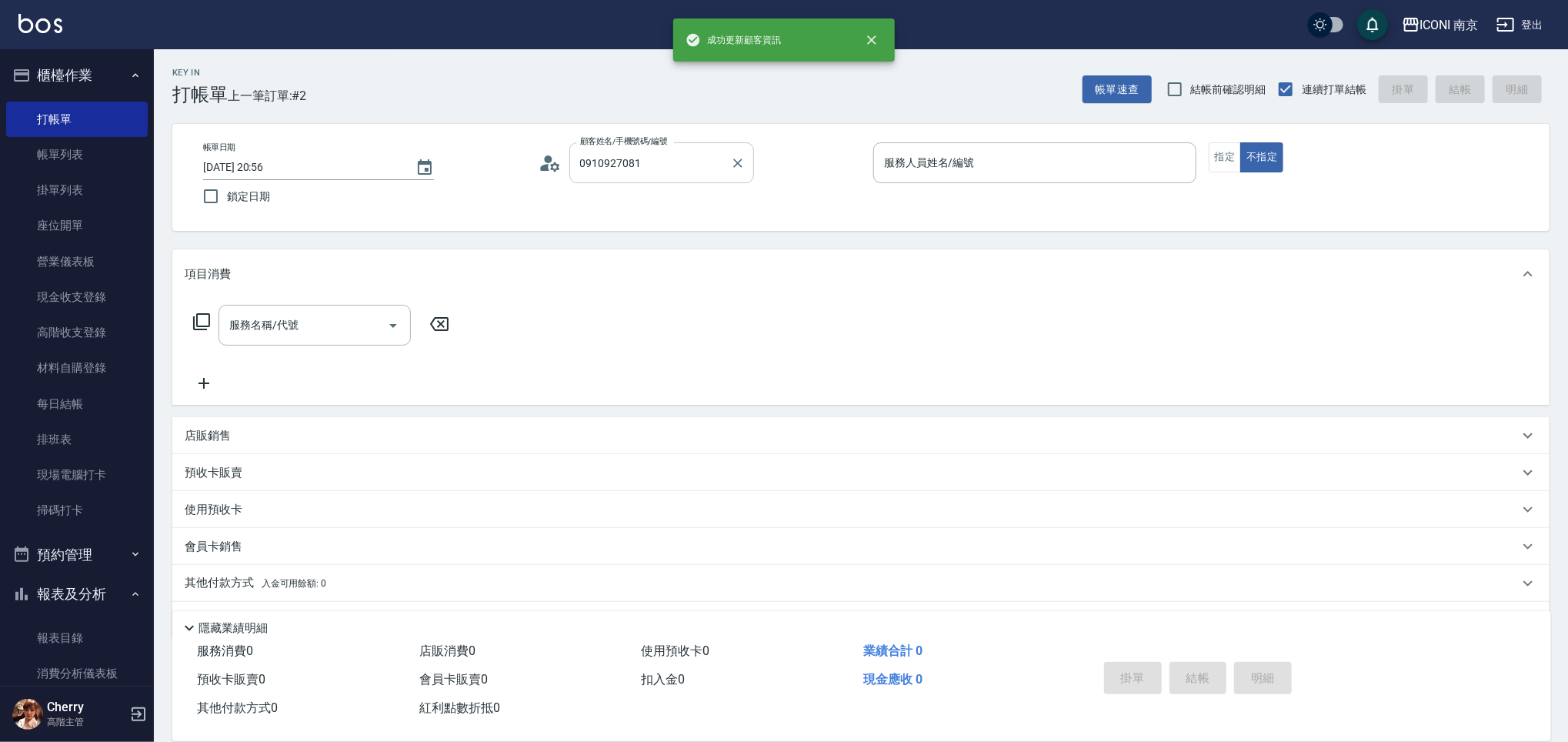
click at [674, 146] on div "0910927081 顧客姓名/手機號碼/編號" at bounding box center [662, 162] width 185 height 41
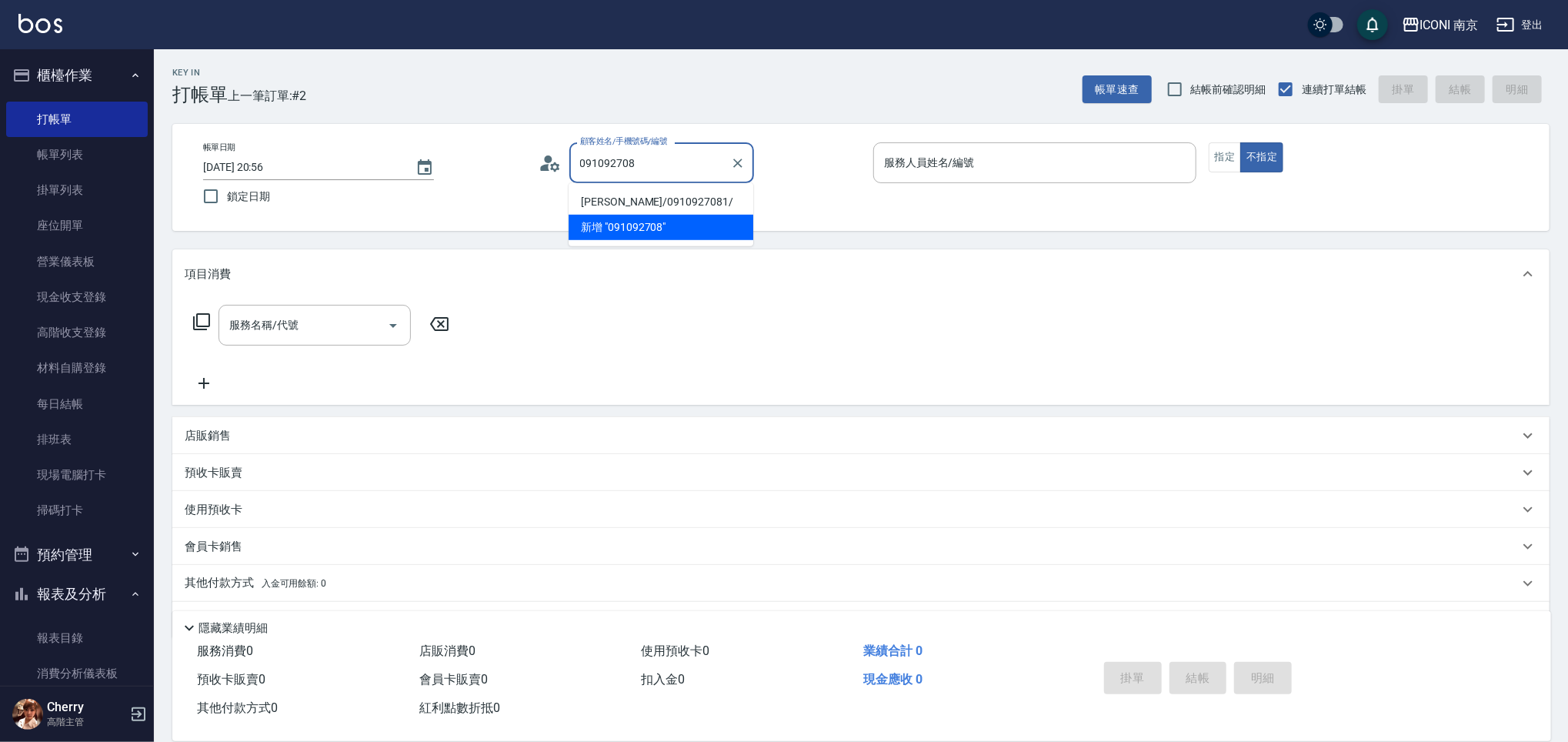
click at [668, 201] on li "[PERSON_NAME]/0910927081/" at bounding box center [661, 203] width 185 height 26
type input "[PERSON_NAME]/0910927081/"
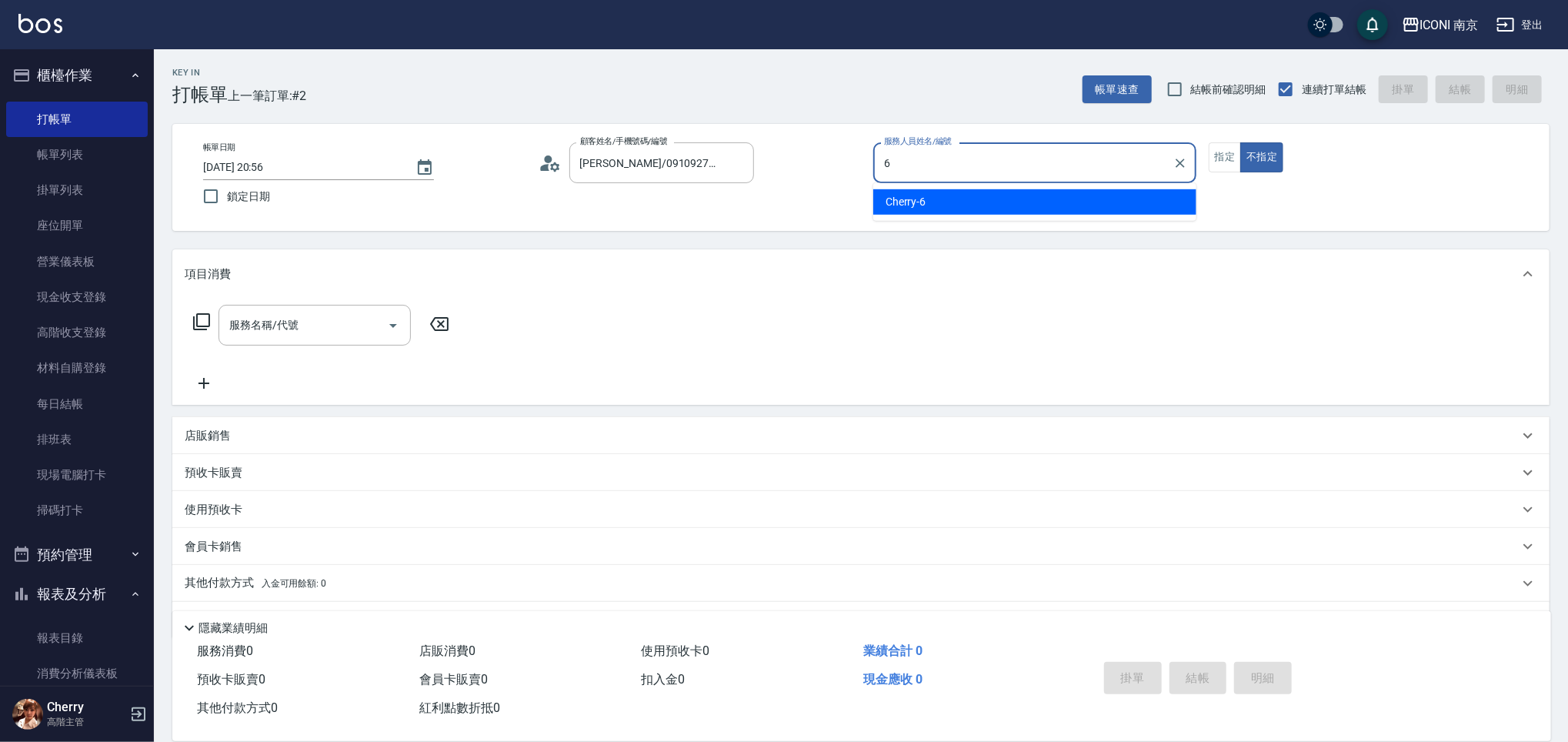
type input "Cherry-6"
type button "false"
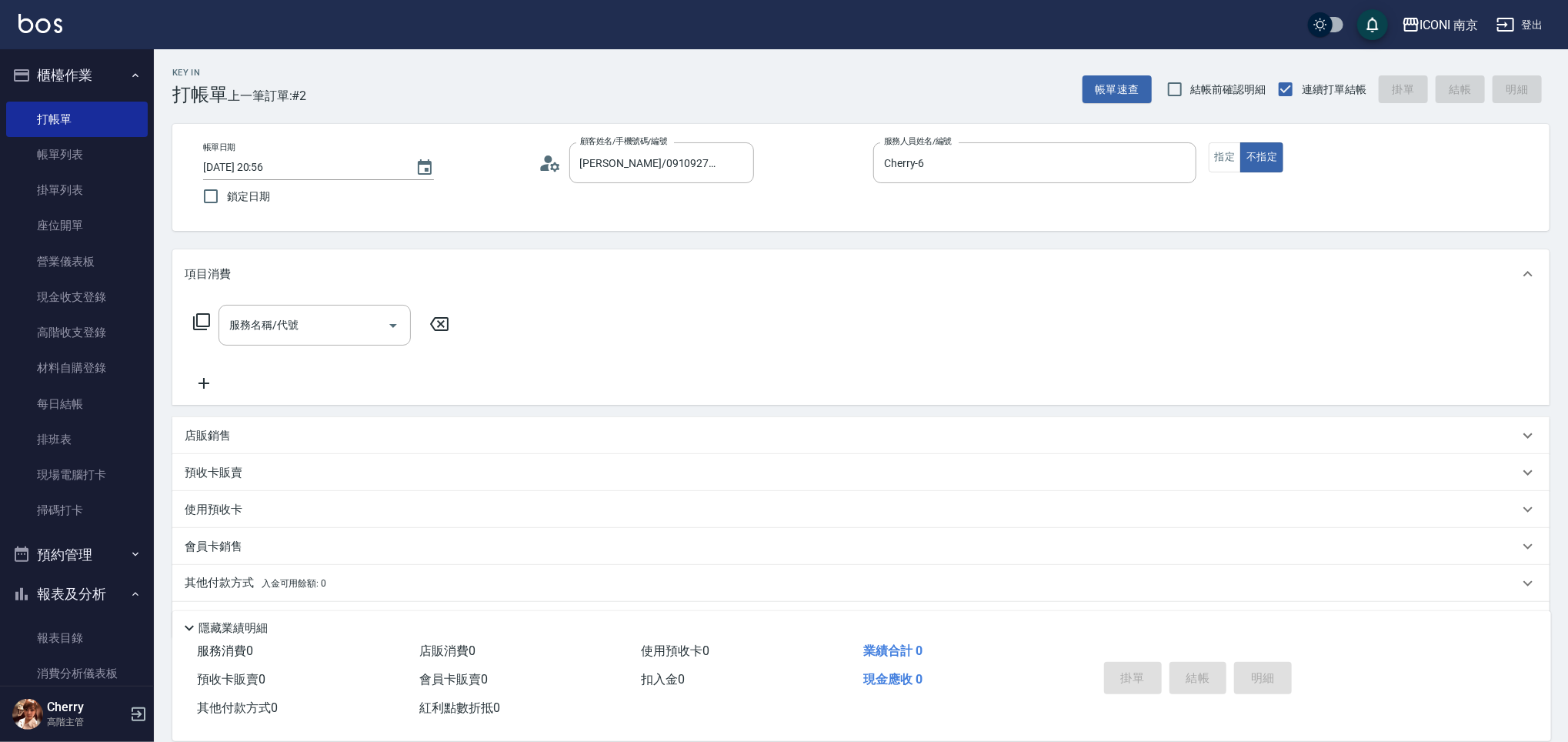
click at [207, 315] on icon at bounding box center [201, 321] width 19 height 19
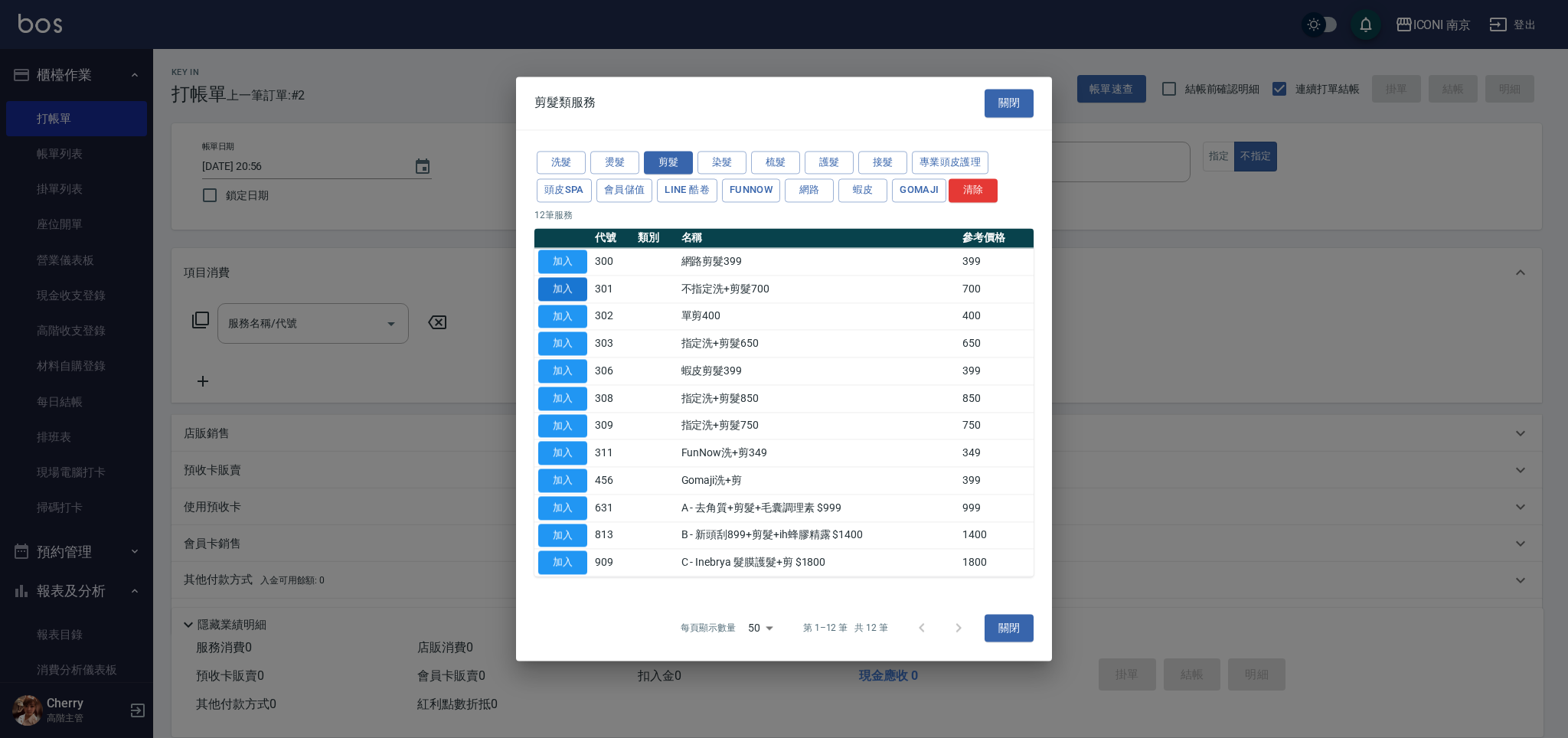
click at [569, 296] on button "加入" at bounding box center [563, 289] width 49 height 24
type input "不指定洗+剪髮700(301)"
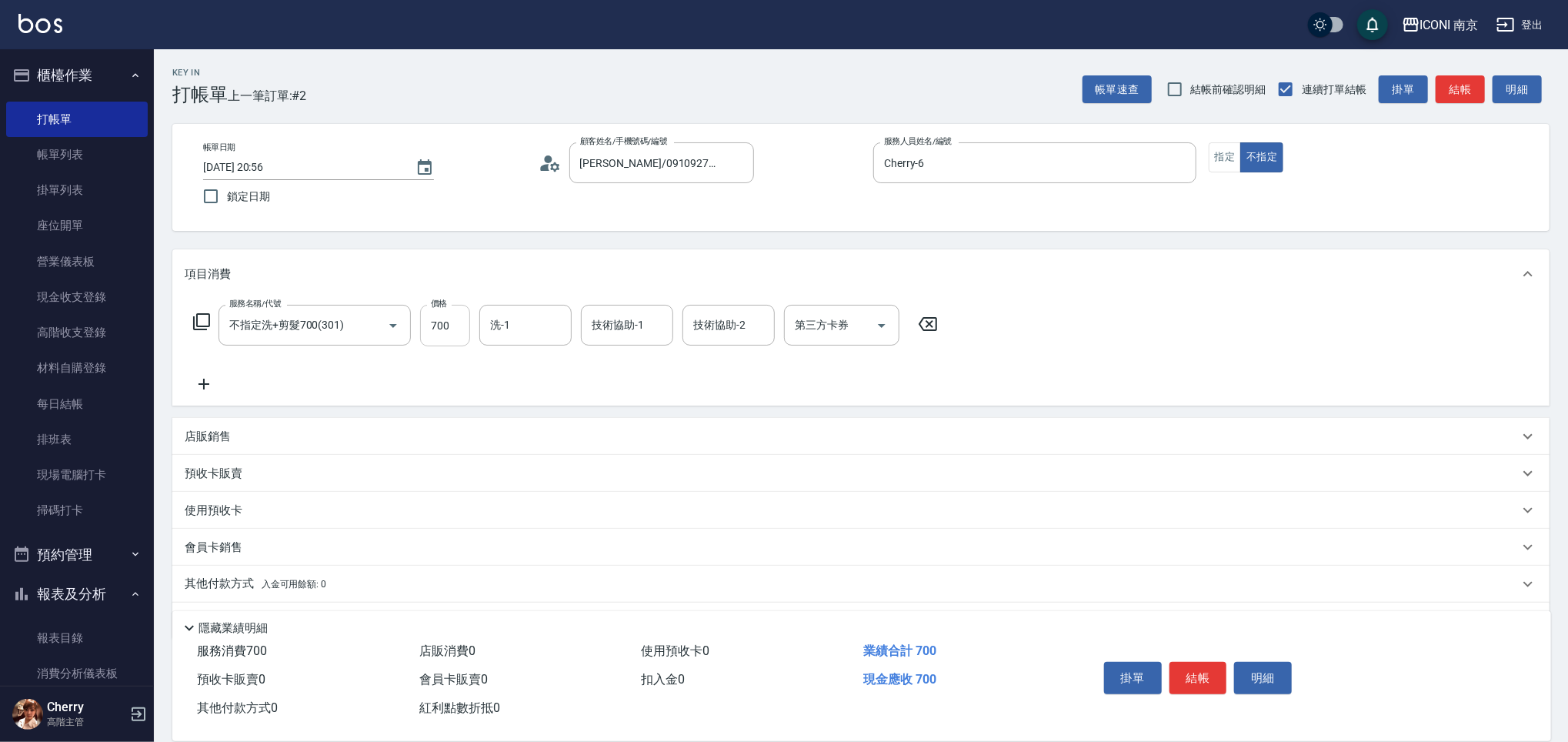
click at [457, 332] on input "700" at bounding box center [444, 326] width 50 height 41
type input "950"
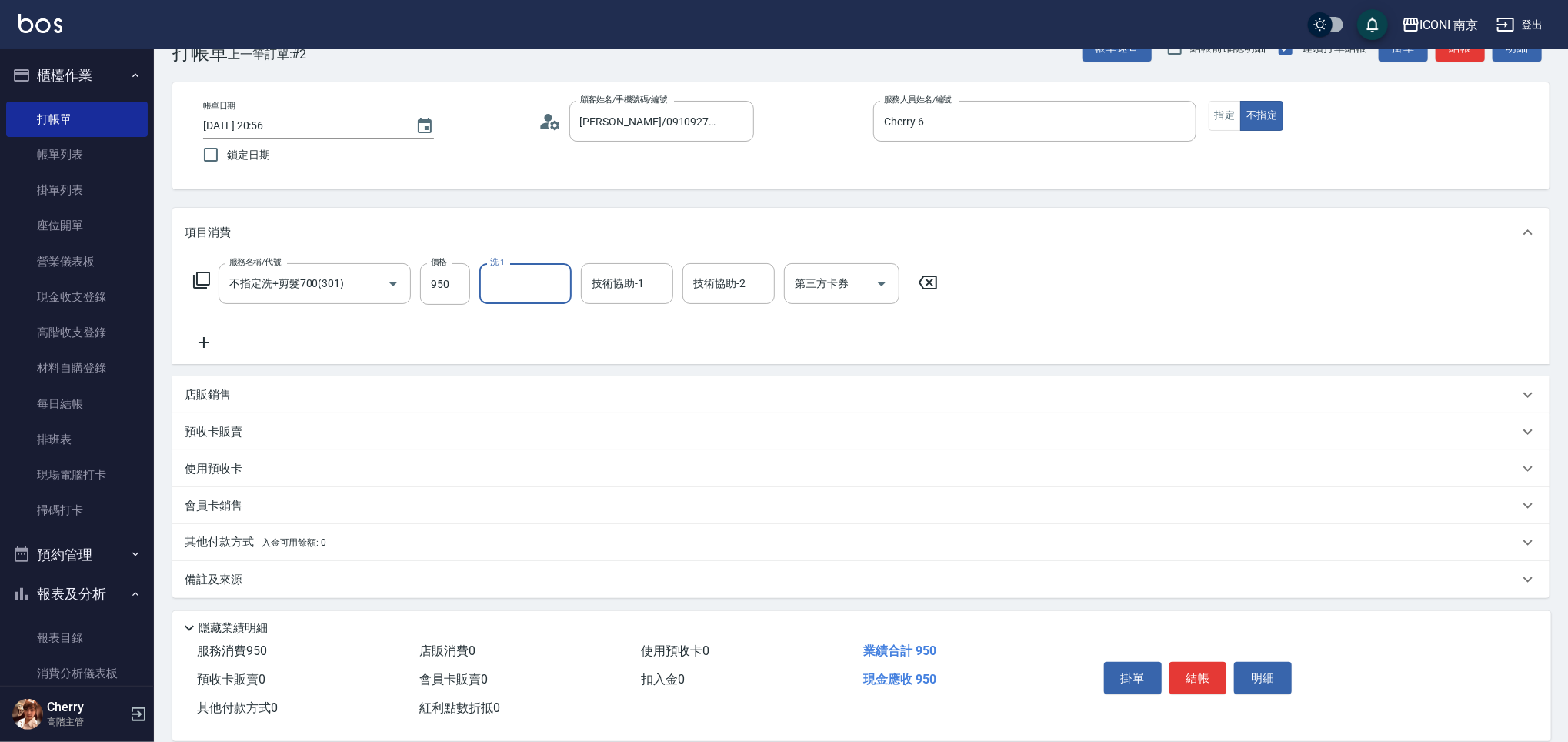
click at [235, 570] on div "備註及來源" at bounding box center [861, 579] width 1377 height 37
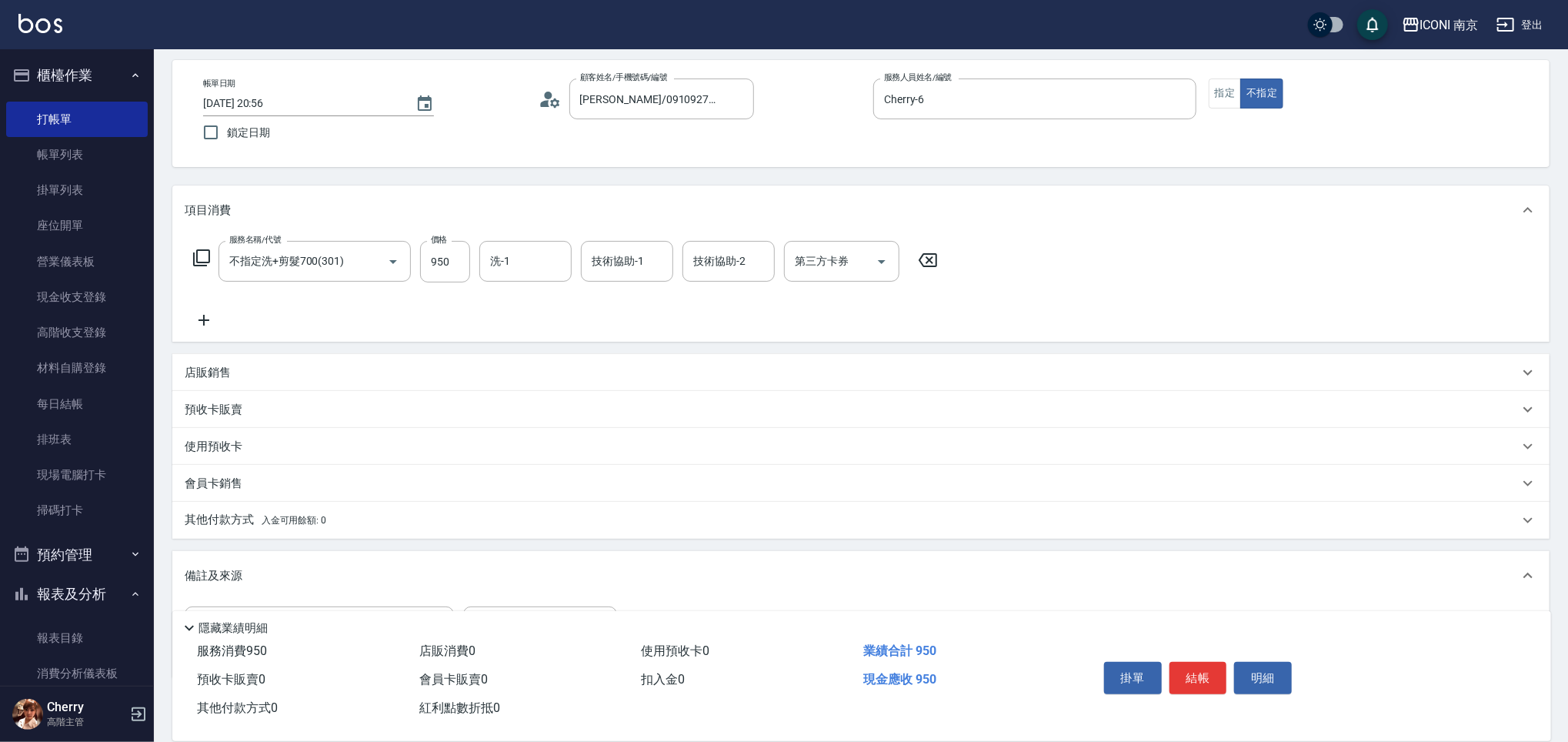
scroll to position [101, 0]
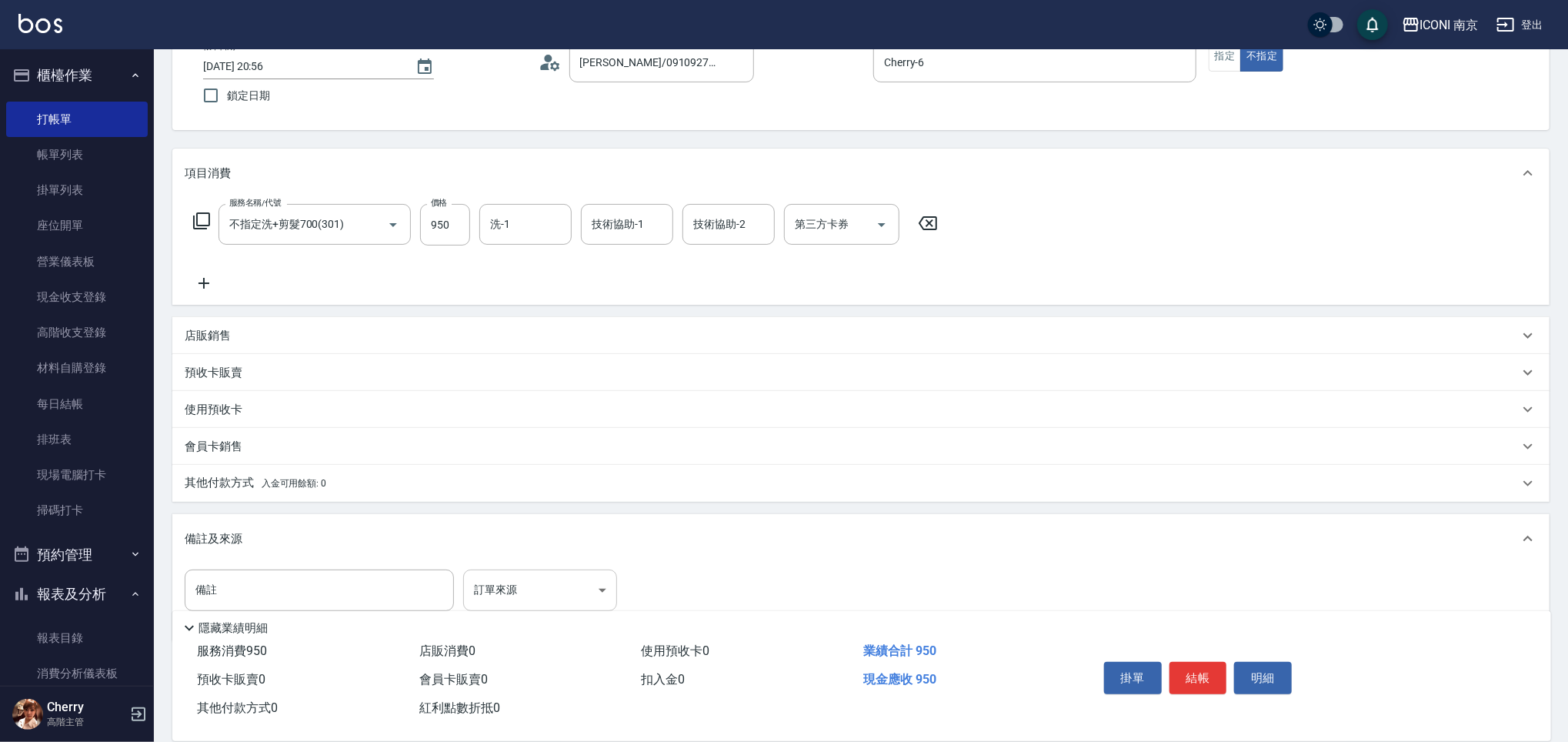
click at [535, 592] on body "ICONI 南京 登出 櫃檯作業 打帳單 帳單列表 掛單列表 座位開單 營業儀表板 現金收支登錄 高階收支登錄 材料自購登錄 每日結帳 排班表 現場電腦打卡 …" at bounding box center [784, 343] width 1568 height 887
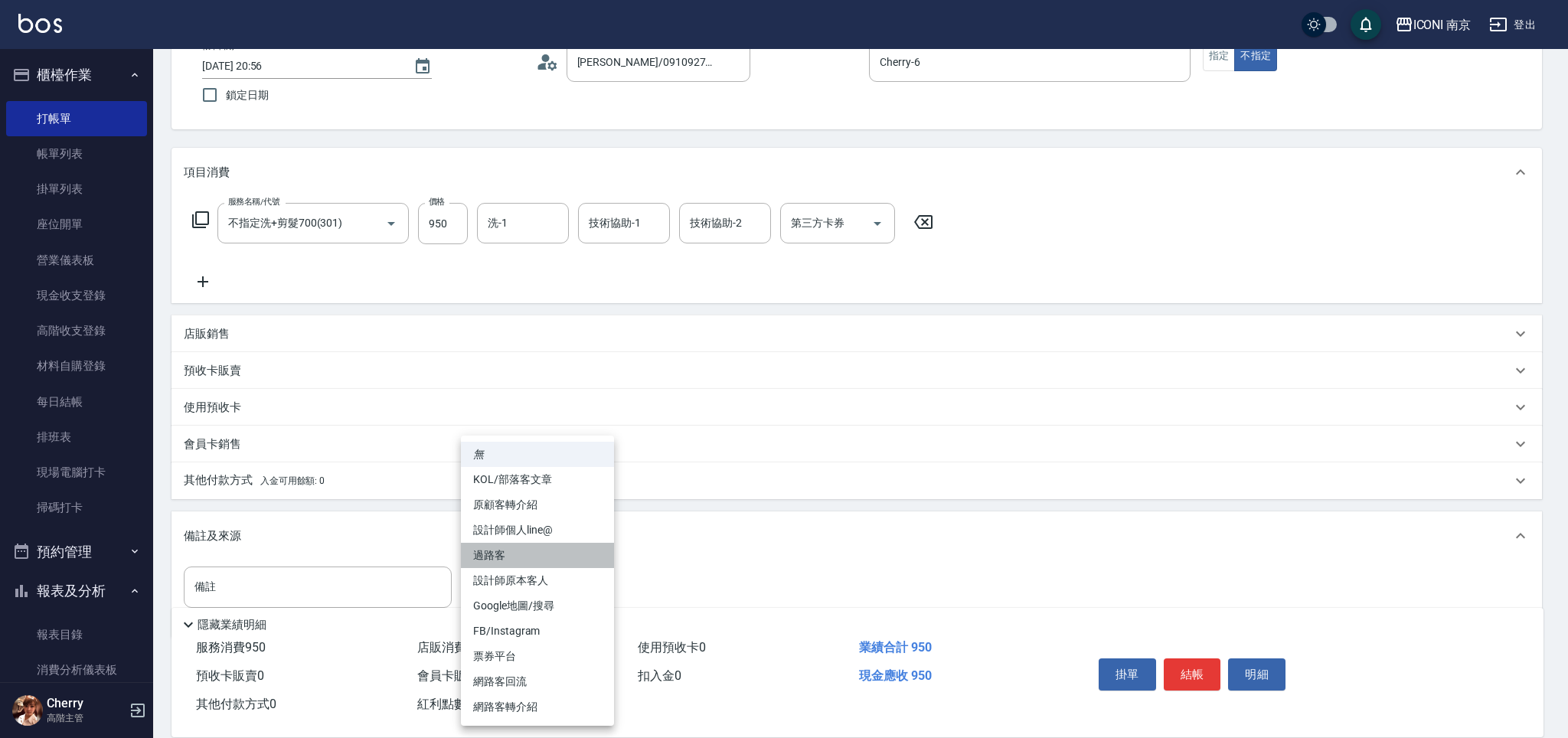
click at [544, 547] on li "過路客" at bounding box center [537, 555] width 153 height 26
type input "過路客"
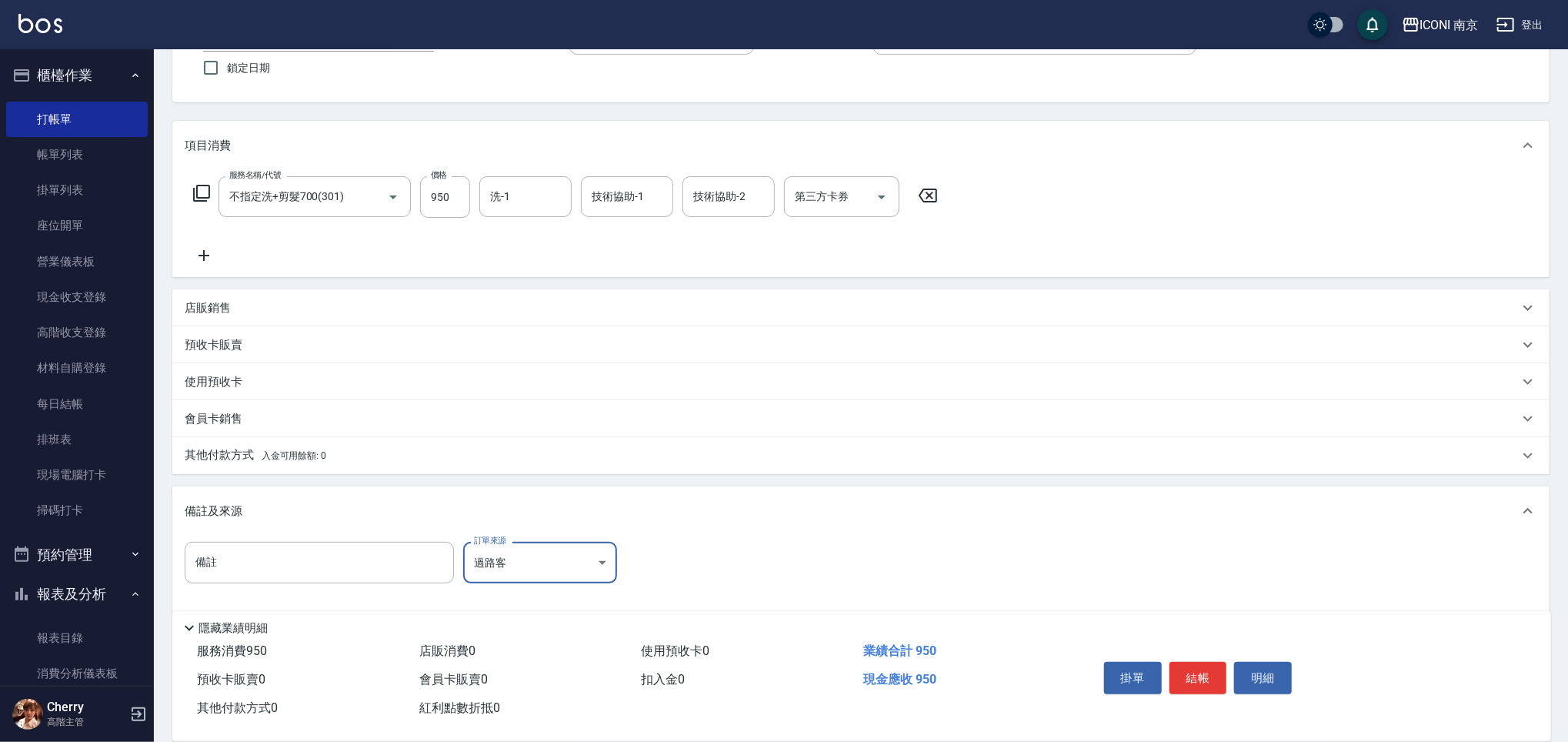
scroll to position [144, 0]
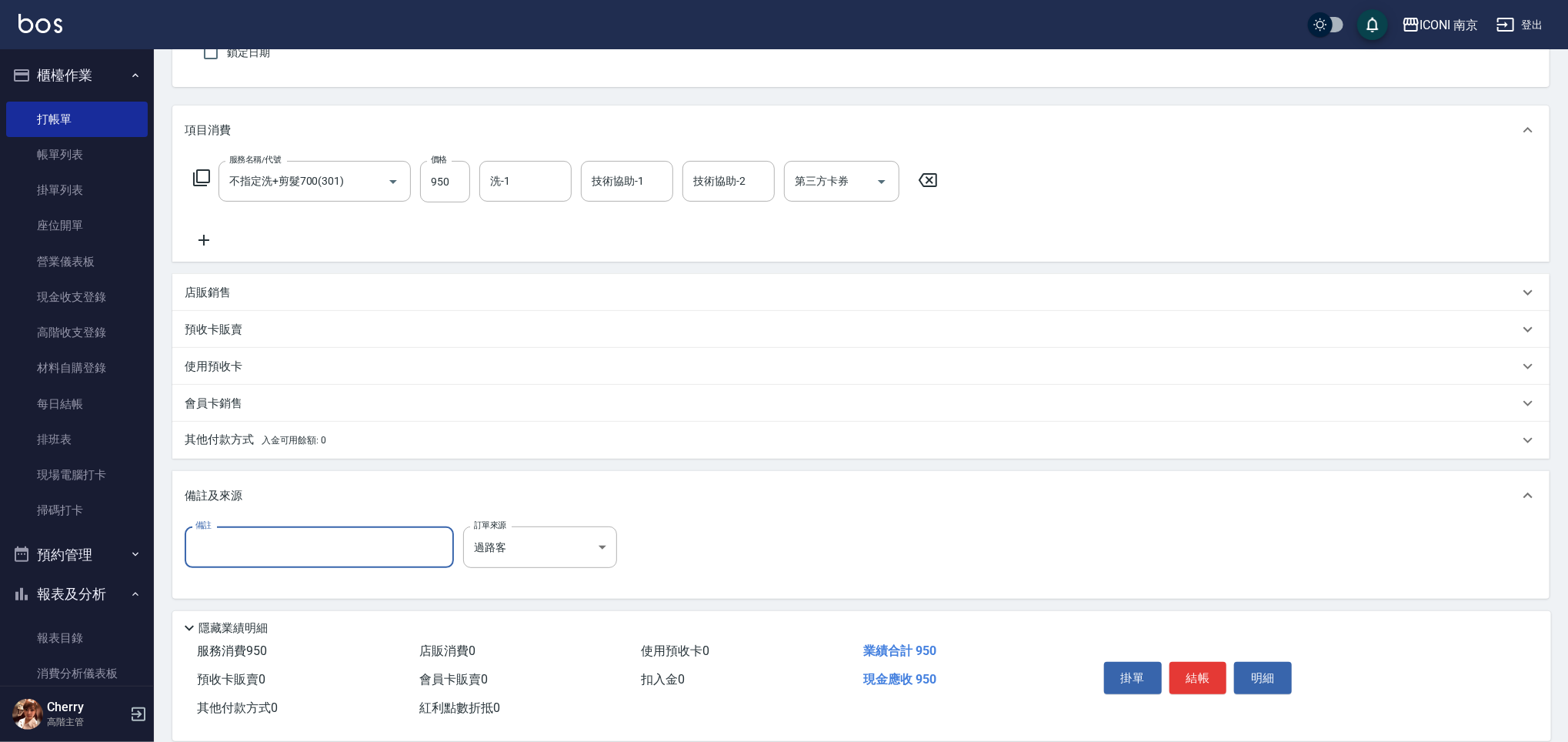
click at [336, 549] on input "備註" at bounding box center [319, 547] width 270 height 41
click at [218, 433] on p "其他付款方式 入金可用餘額: 0" at bounding box center [255, 440] width 141 height 17
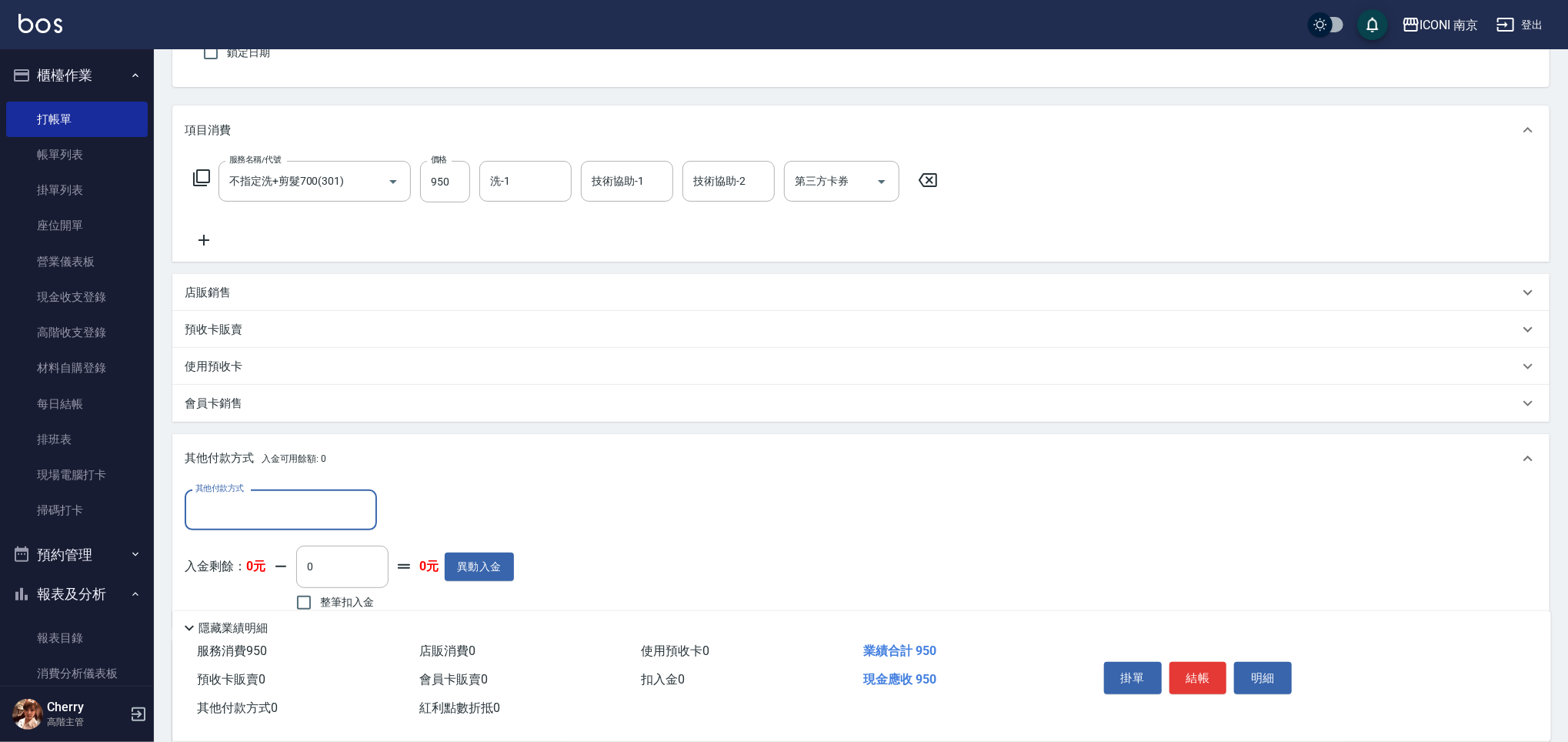
scroll to position [0, 0]
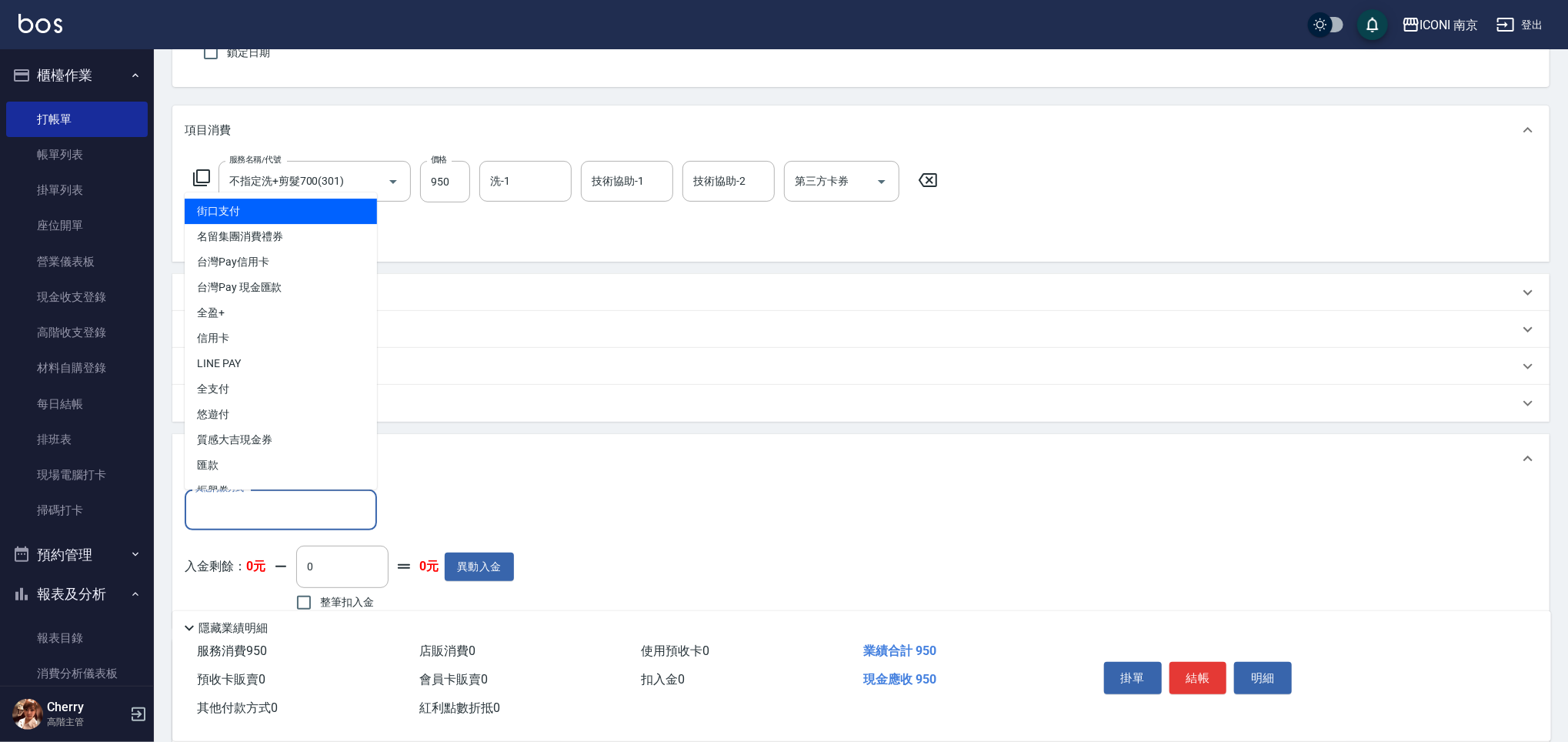
click at [236, 497] on input "其他付款方式" at bounding box center [280, 510] width 179 height 27
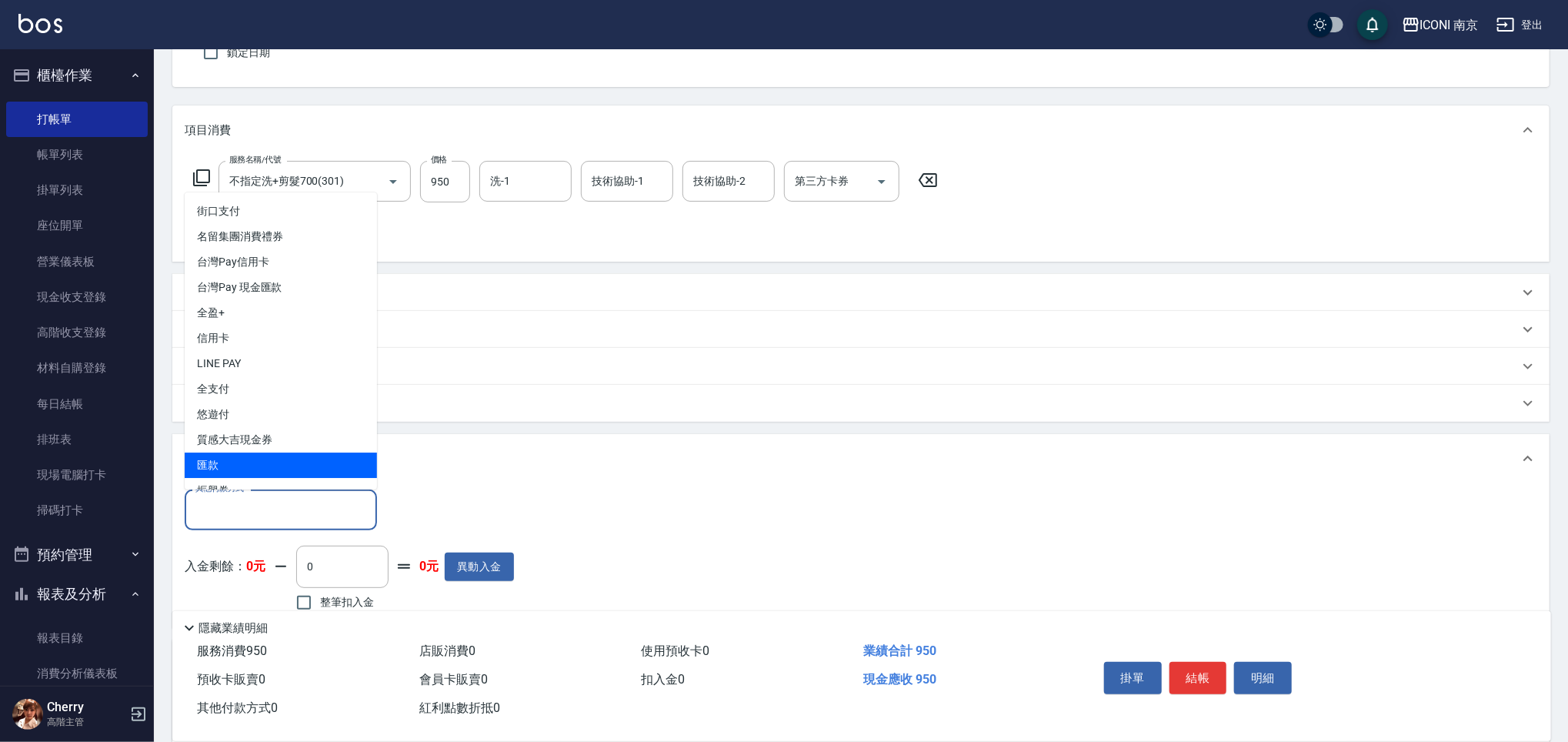
click at [239, 464] on span "匯款" at bounding box center [280, 466] width 193 height 26
type input "匯款"
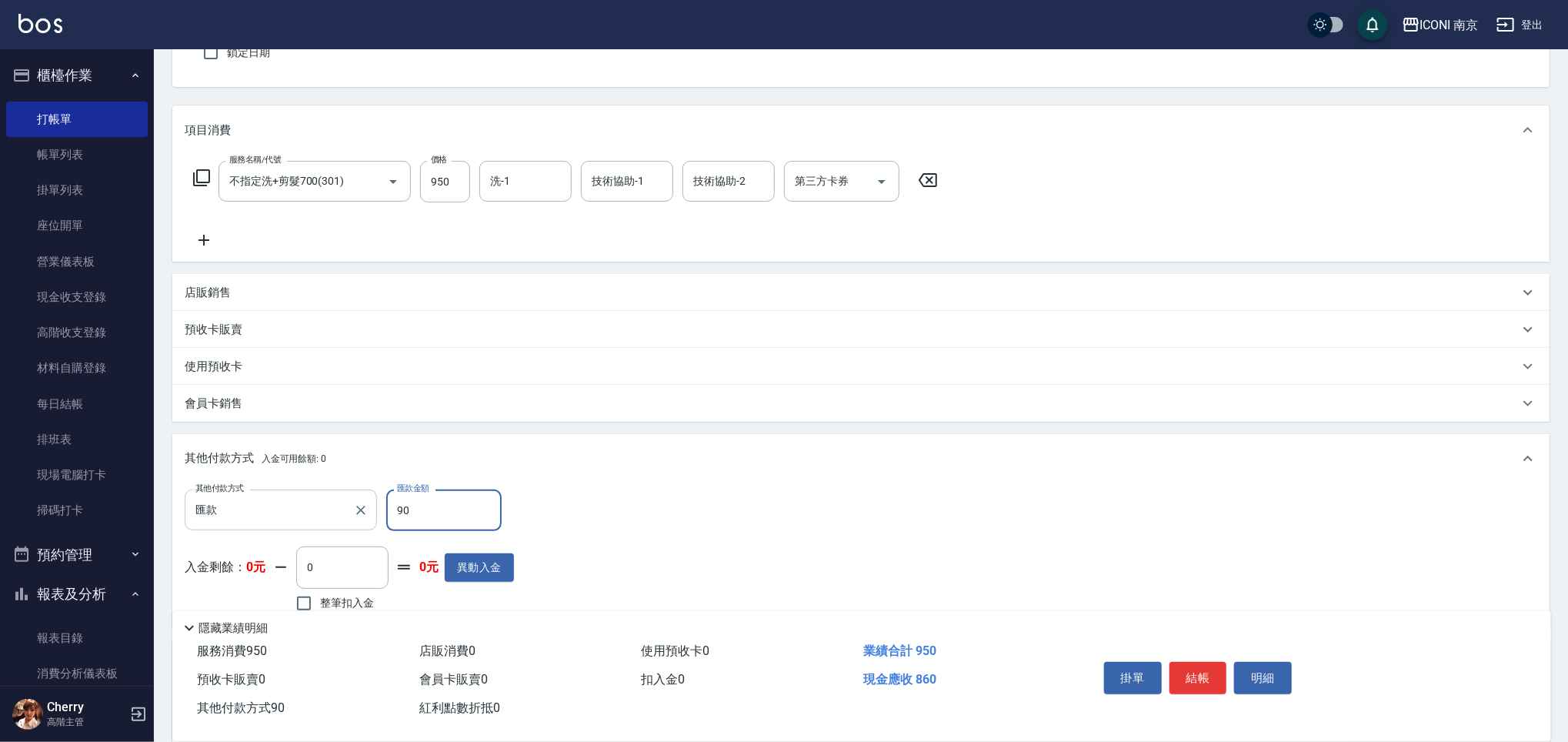
drag, startPoint x: 422, startPoint y: 501, endPoint x: 371, endPoint y: 494, distance: 51.5
click at [377, 497] on div "其他付款方式 匯款 其他付款方式 匯款金額 90 匯款金額" at bounding box center [350, 511] width 330 height 41
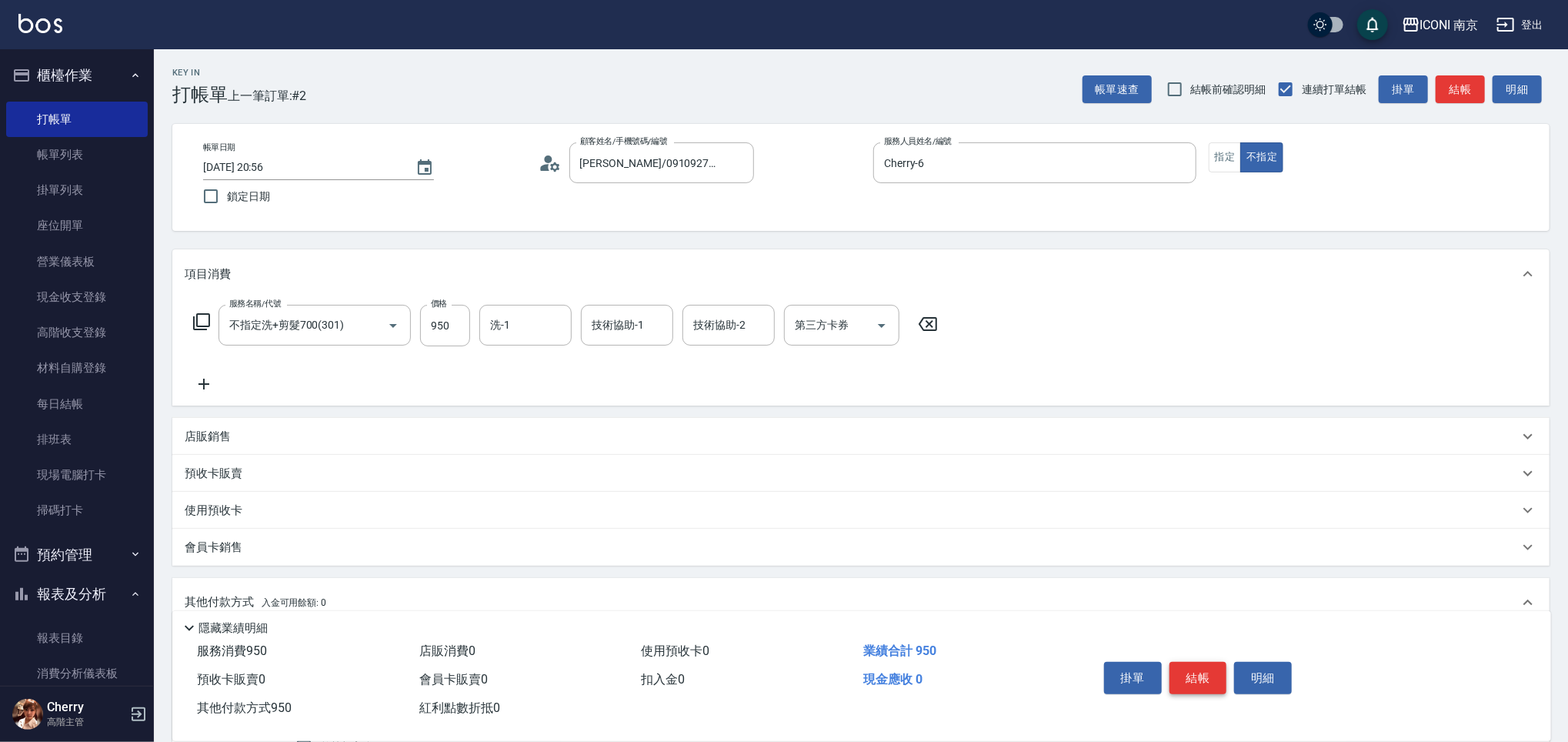
type input "950"
click at [1185, 669] on button "結帳" at bounding box center [1198, 678] width 57 height 33
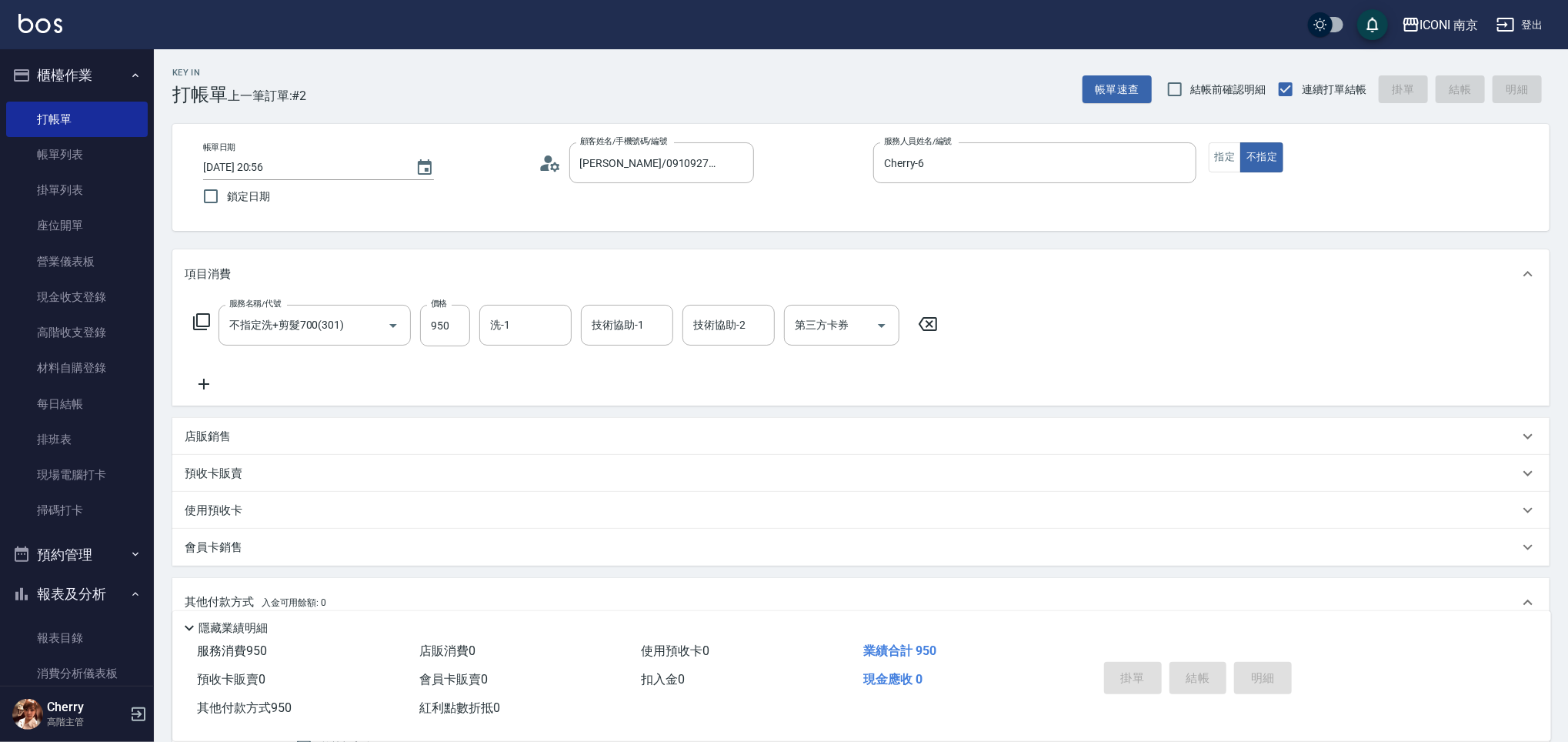
type input "[DATE] 20:57"
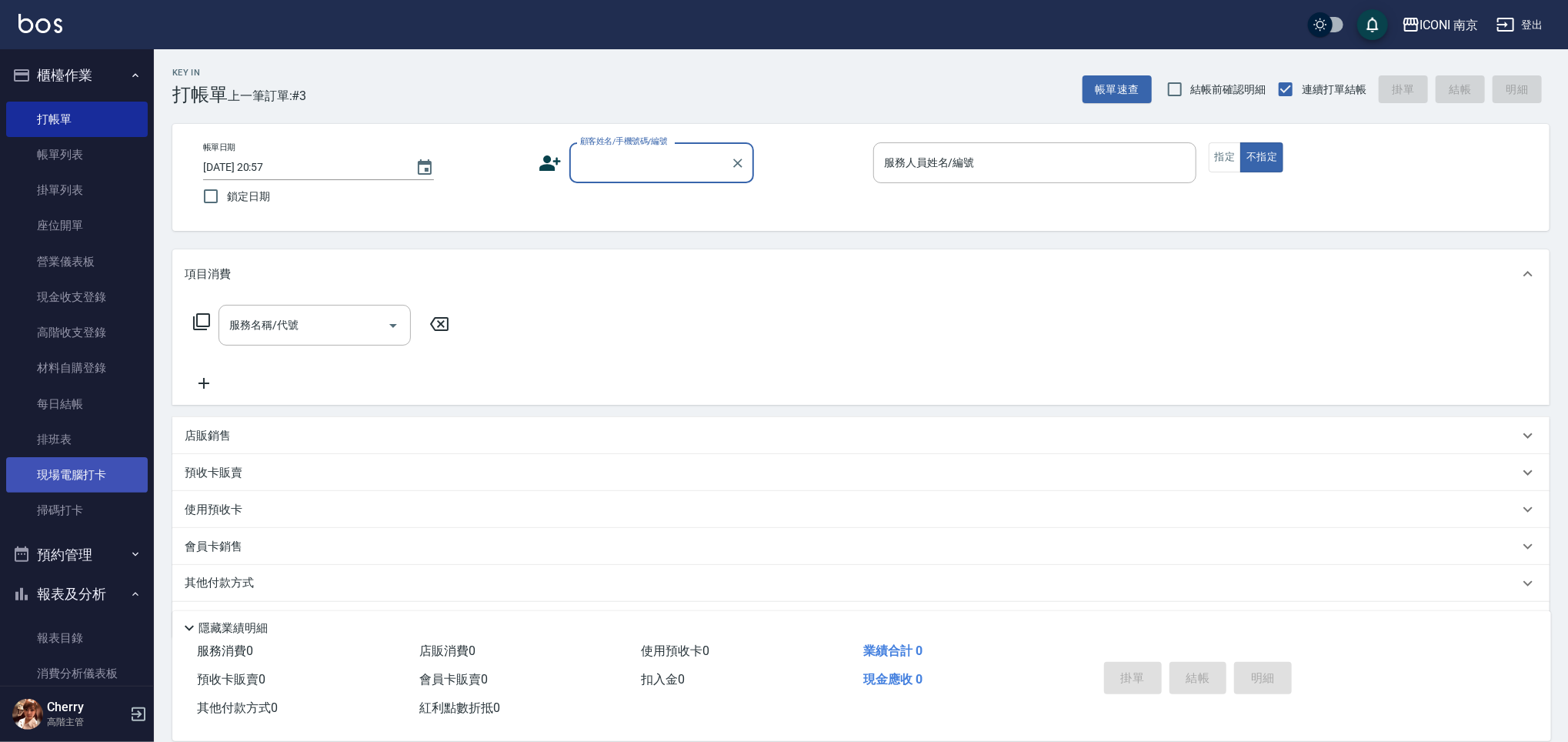
scroll to position [410, 0]
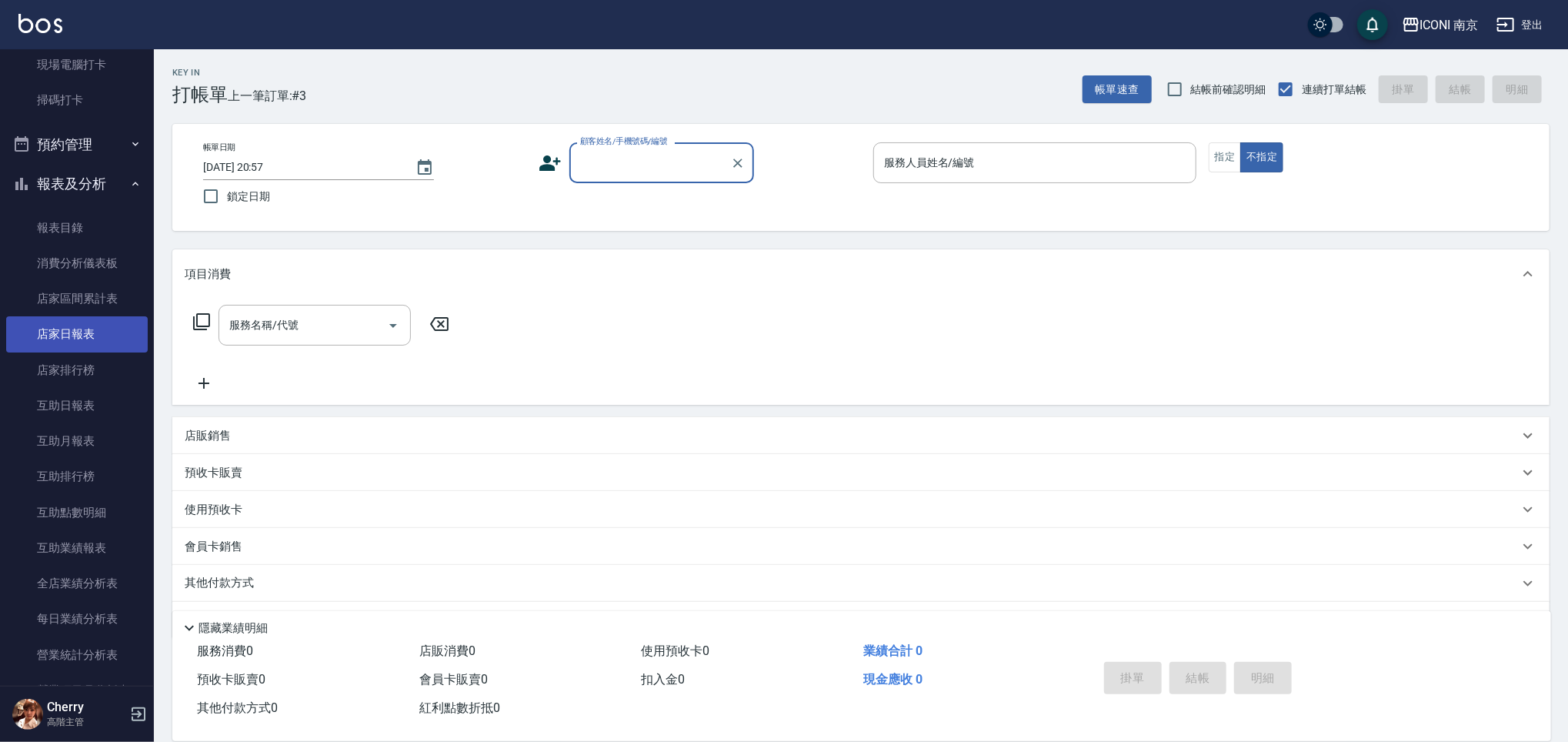
click at [90, 331] on link "店家日報表" at bounding box center [76, 334] width 141 height 36
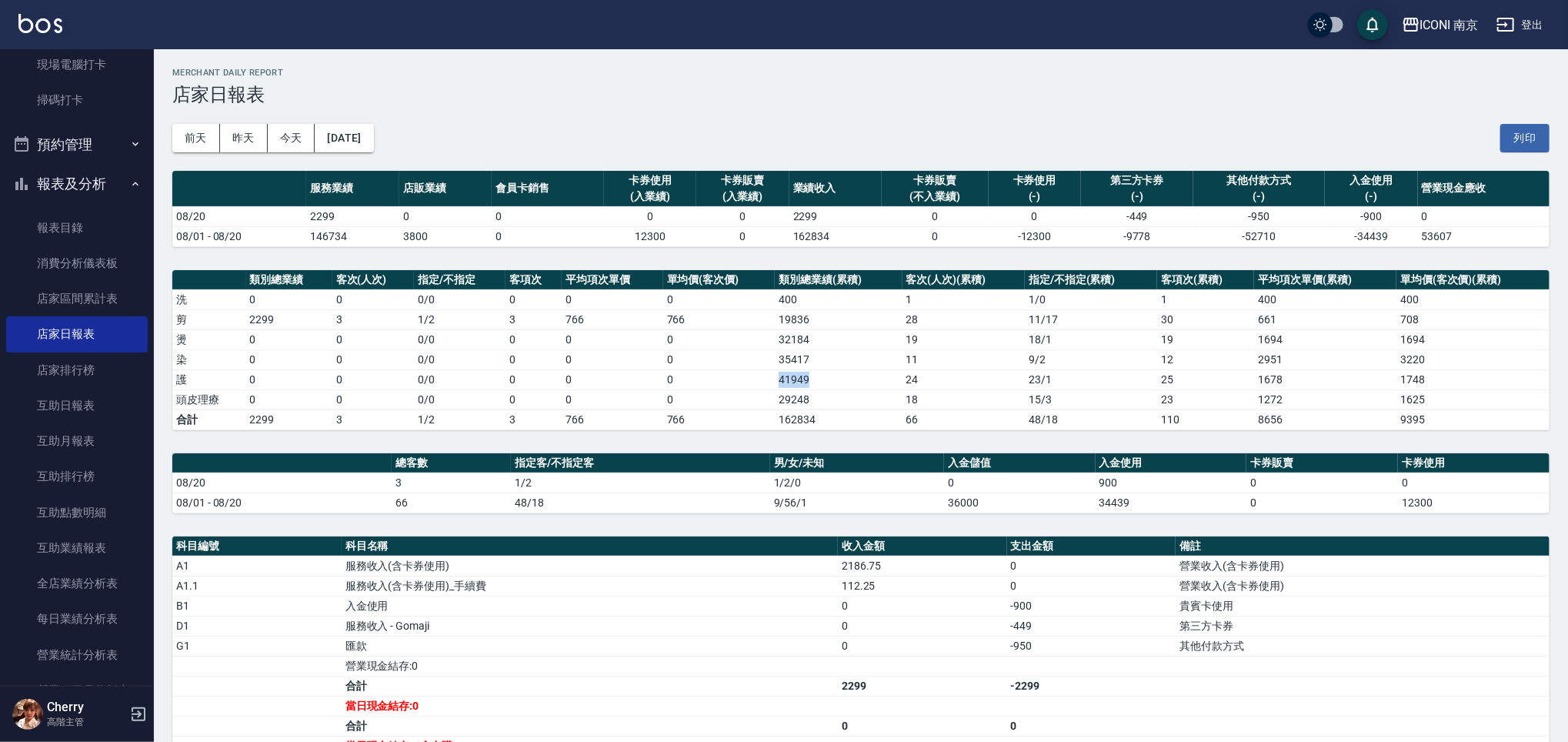
drag, startPoint x: 776, startPoint y: 377, endPoint x: 834, endPoint y: 371, distance: 58.3
click at [834, 371] on td "41949" at bounding box center [838, 379] width 127 height 20
click at [834, 360] on td "35417" at bounding box center [838, 360] width 127 height 20
click at [533, 117] on div "[DATE] [DATE] [DATE] [DATE] 列印" at bounding box center [861, 138] width 1377 height 65
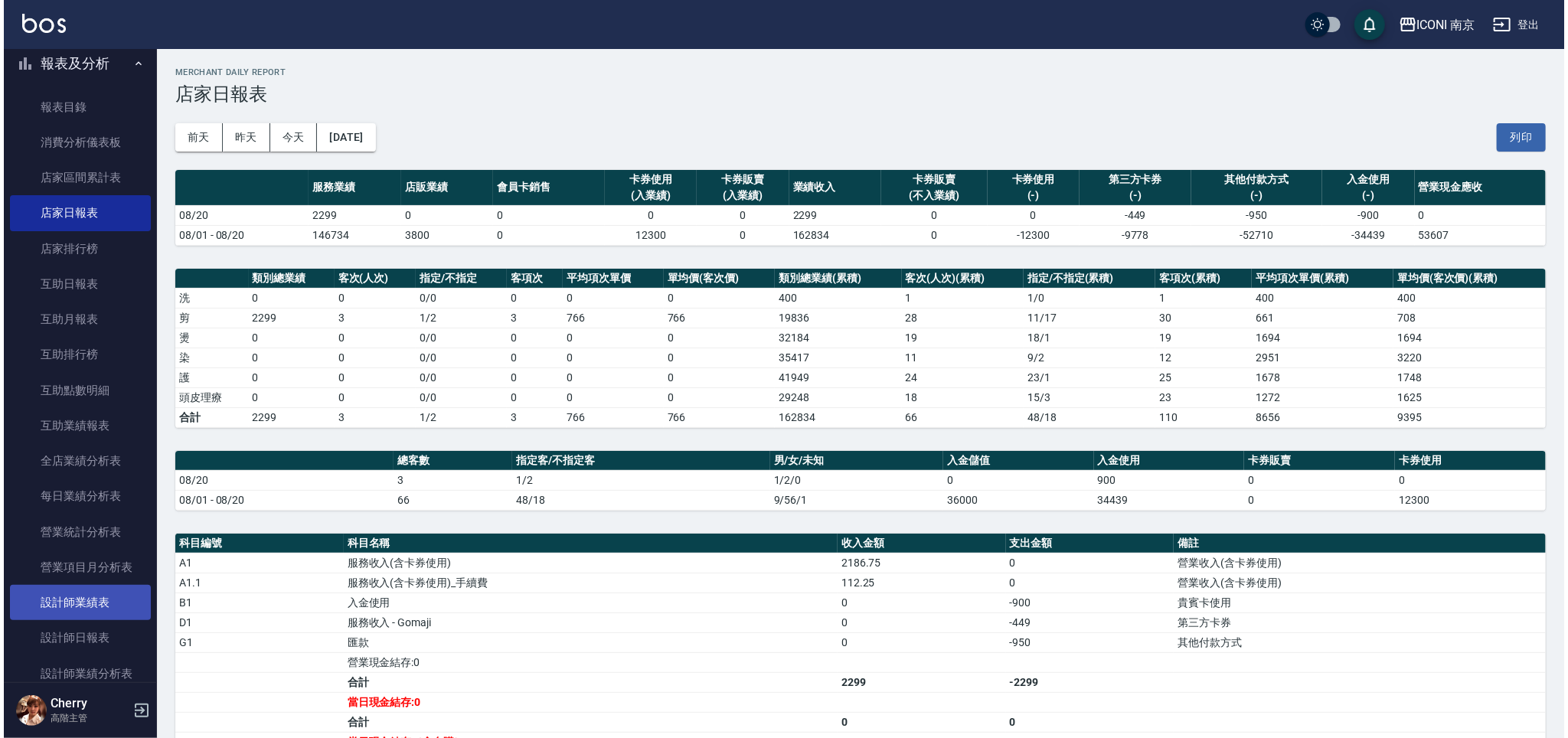
scroll to position [817, 0]
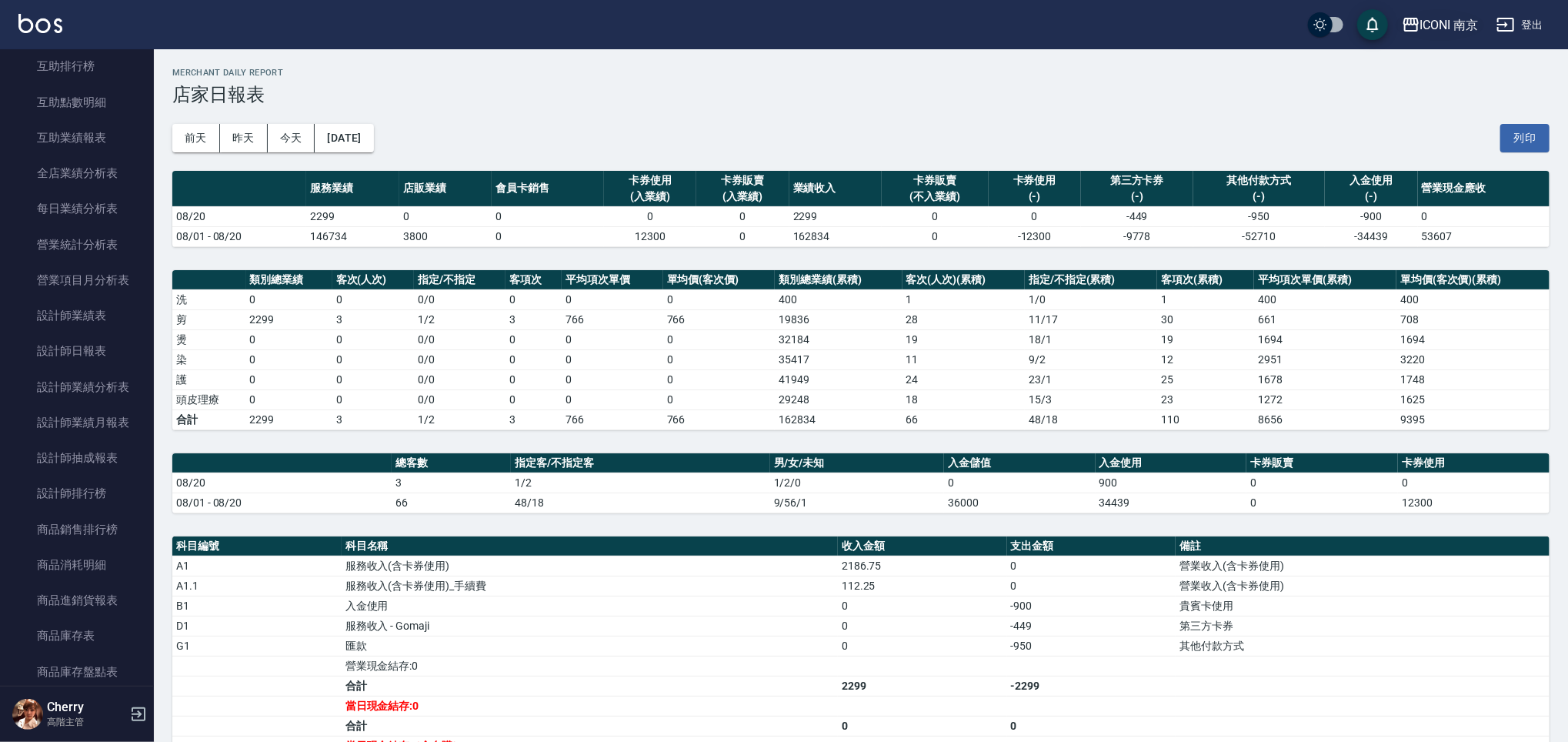
click at [1468, 27] on div "ICONI 南京" at bounding box center [1449, 25] width 58 height 19
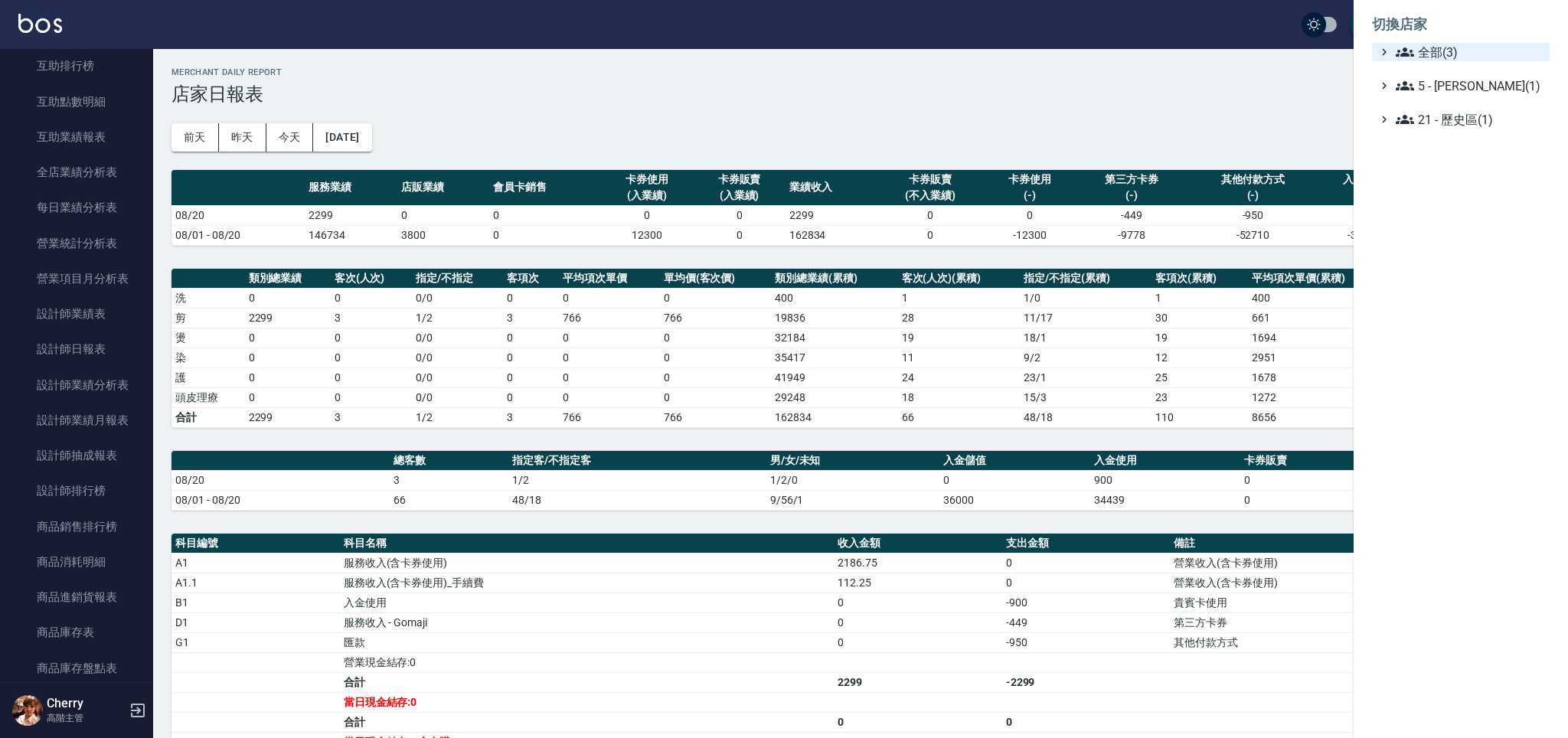
click at [1458, 54] on span "全部(3)" at bounding box center [1470, 52] width 147 height 19
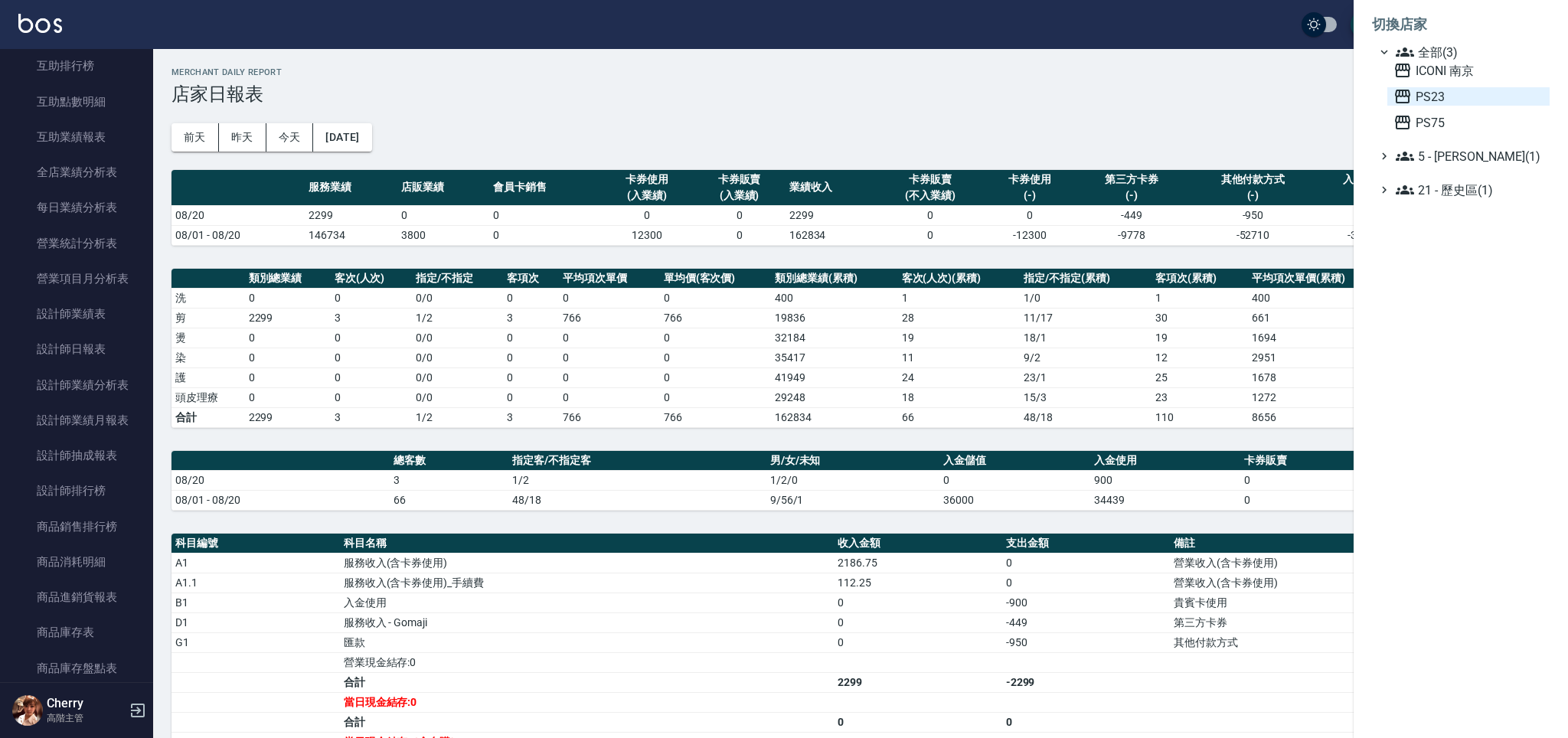
click at [1445, 92] on span "PS23" at bounding box center [1468, 96] width 150 height 19
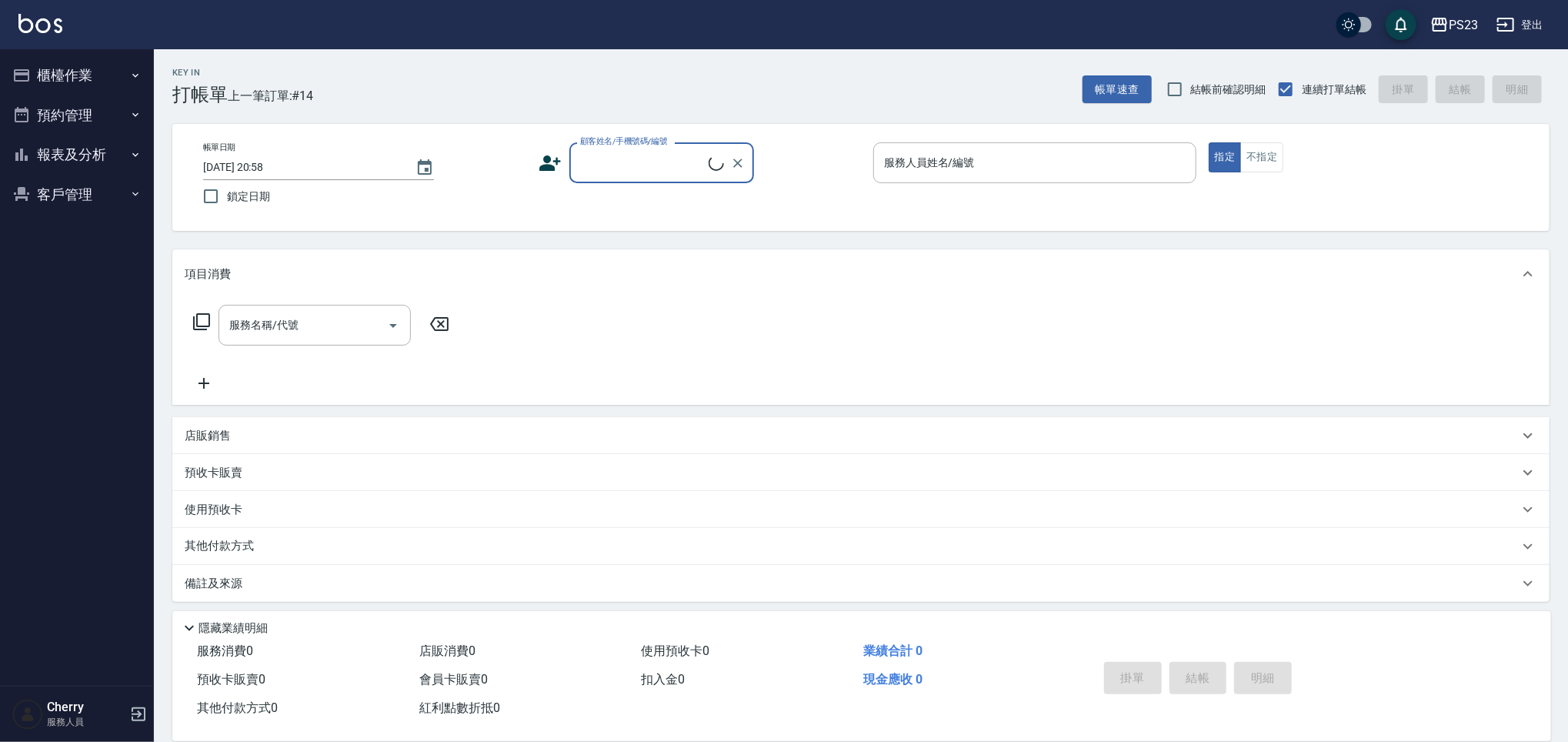
click at [96, 138] on button "報表及分析" at bounding box center [76, 154] width 141 height 41
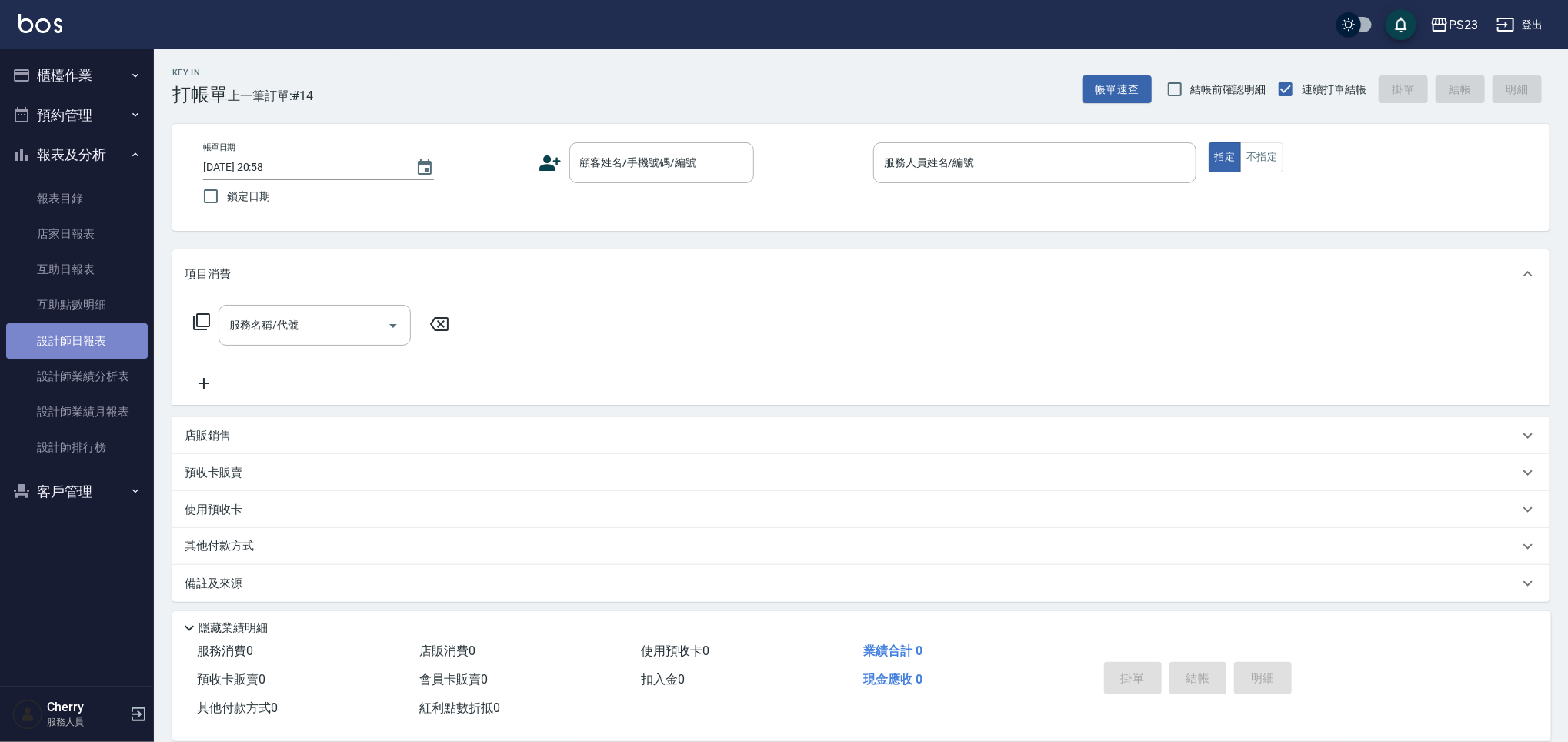
click at [81, 340] on link "設計師日報表" at bounding box center [76, 341] width 141 height 36
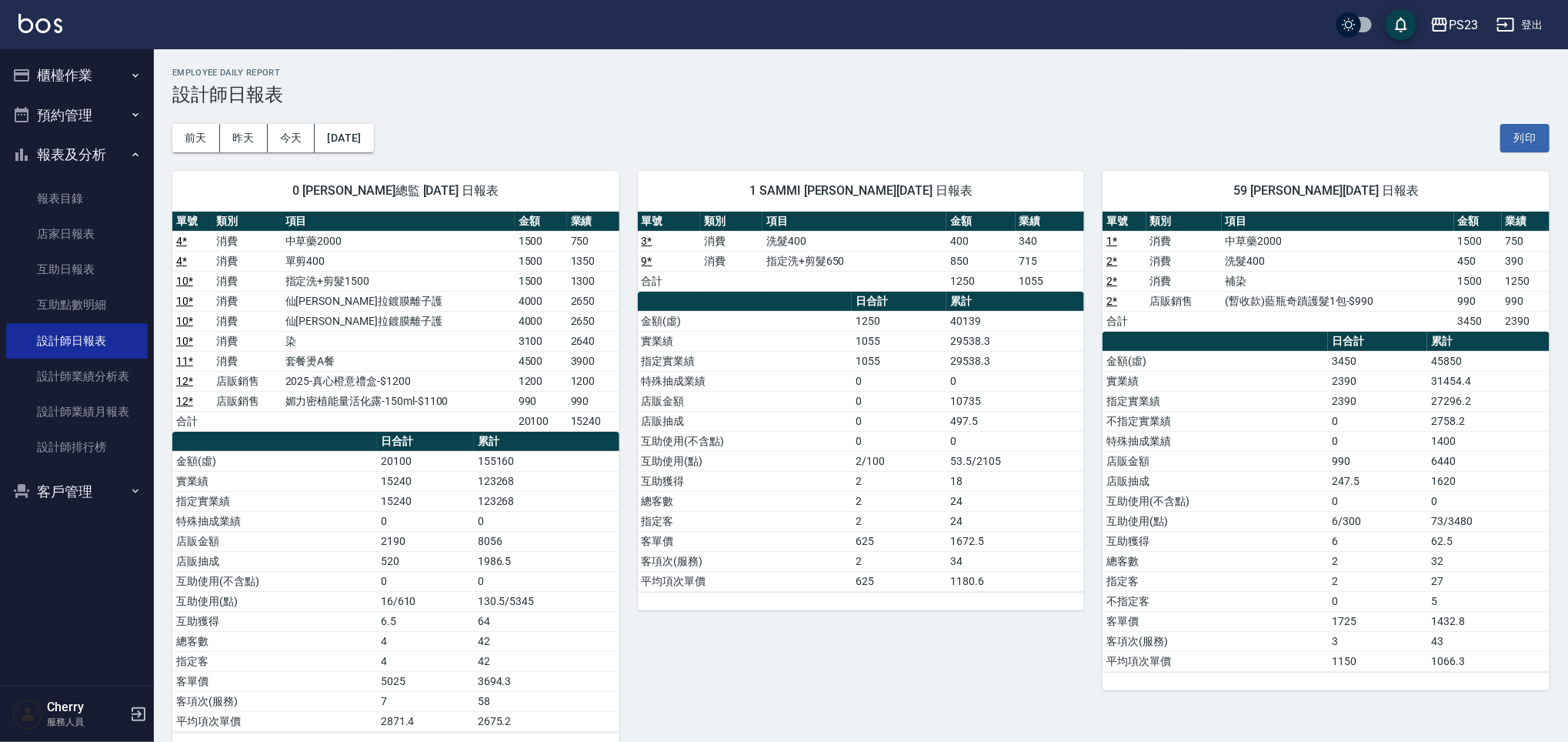
click at [933, 107] on div "[DATE] [DATE] [DATE] [DATE] 列印" at bounding box center [861, 138] width 1377 height 65
click at [109, 80] on button "櫃檯作業" at bounding box center [76, 75] width 141 height 41
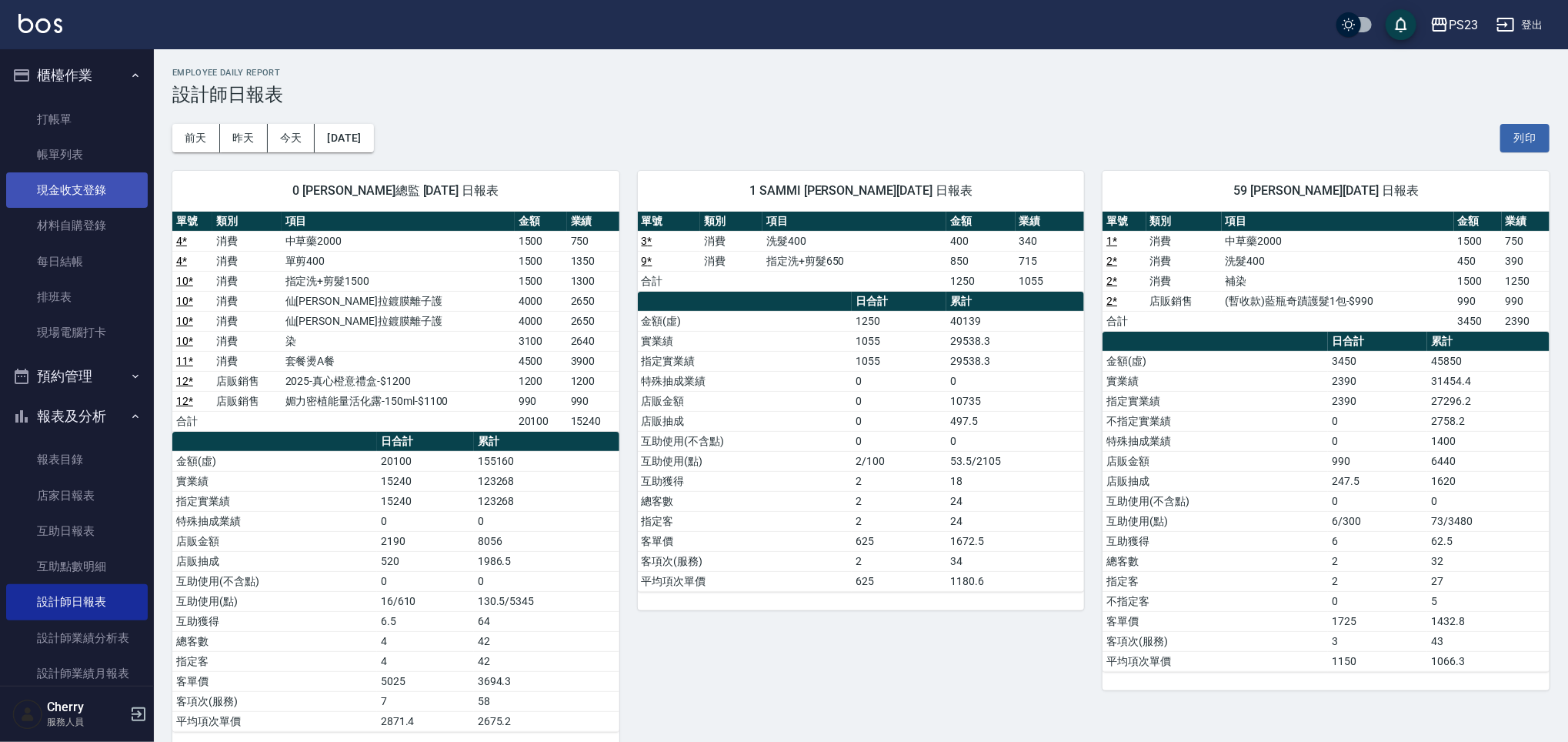
click at [92, 183] on link "現金收支登錄" at bounding box center [76, 191] width 141 height 36
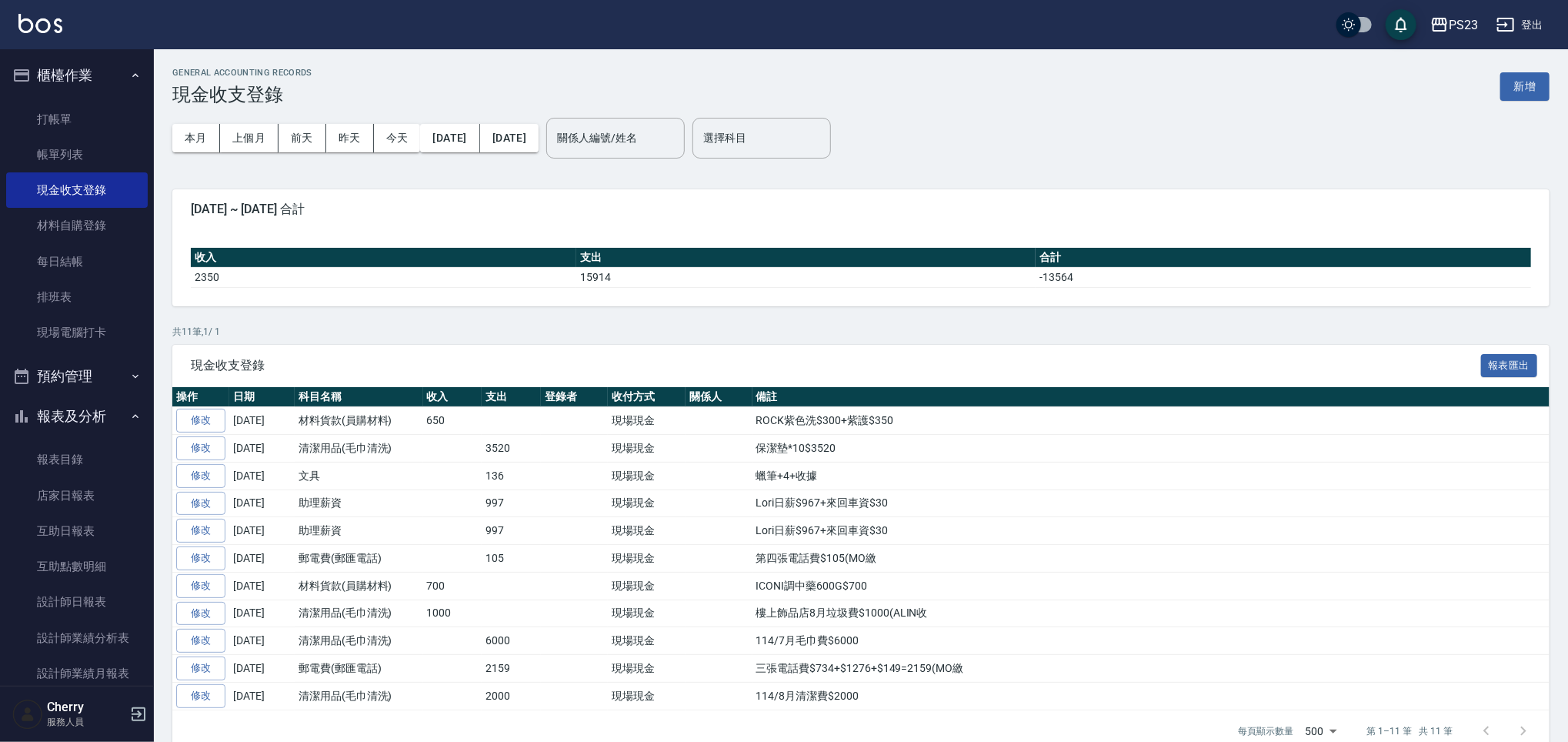
click at [1525, 26] on button "登出" at bounding box center [1520, 25] width 59 height 29
